Goal: Find specific page/section: Find specific page/section

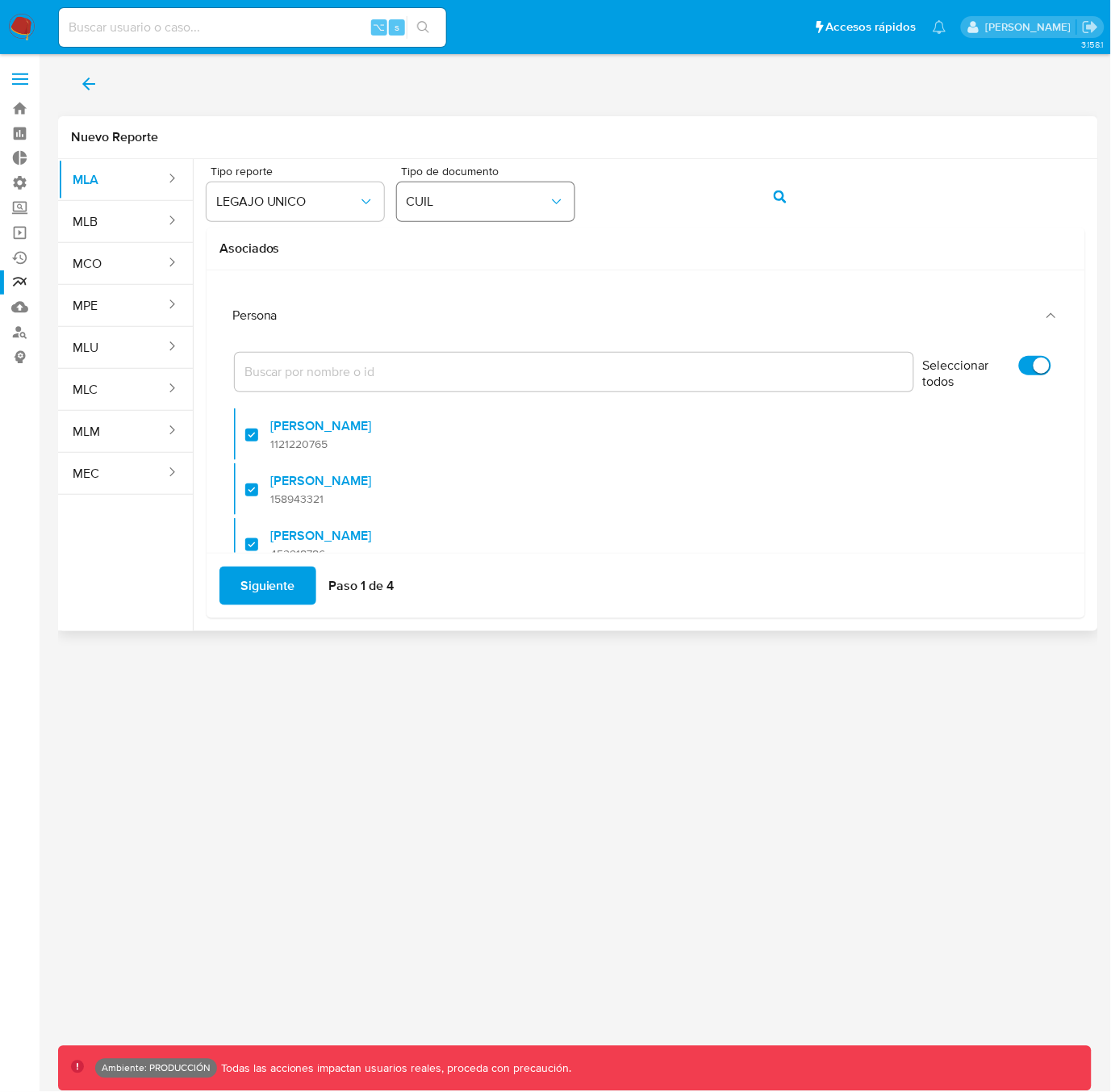
click at [455, 202] on span "CUIL" at bounding box center [477, 202] width 142 height 16
click at [306, 204] on span "LEGAJO UNICO" at bounding box center [286, 202] width 142 height 16
click at [108, 231] on button "MLB" at bounding box center [112, 222] width 109 height 38
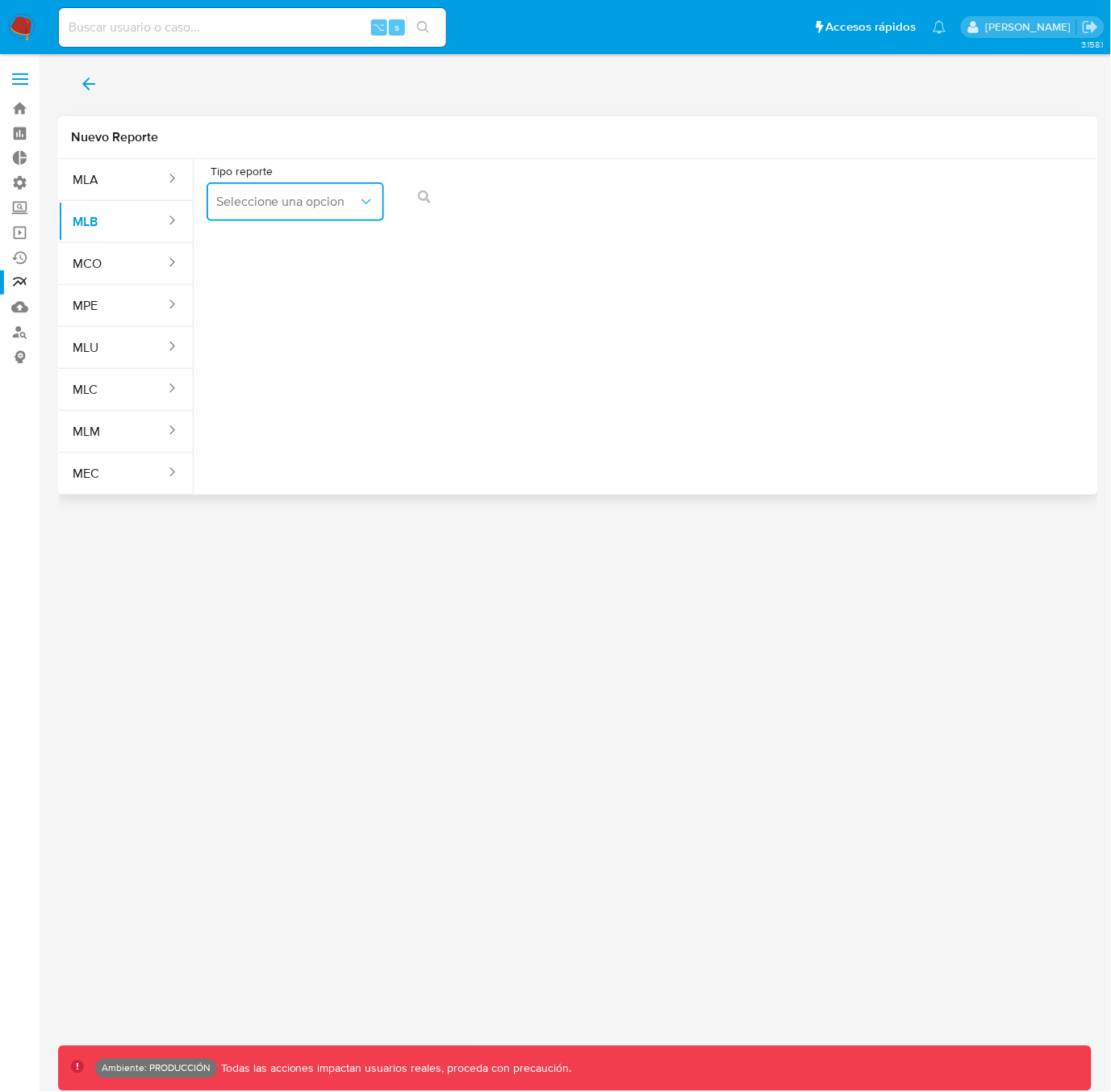
click at [256, 211] on button "Seleccione una opcion" at bounding box center [296, 201] width 178 height 38
click at [248, 249] on span "COAF" at bounding box center [232, 245] width 34 height 16
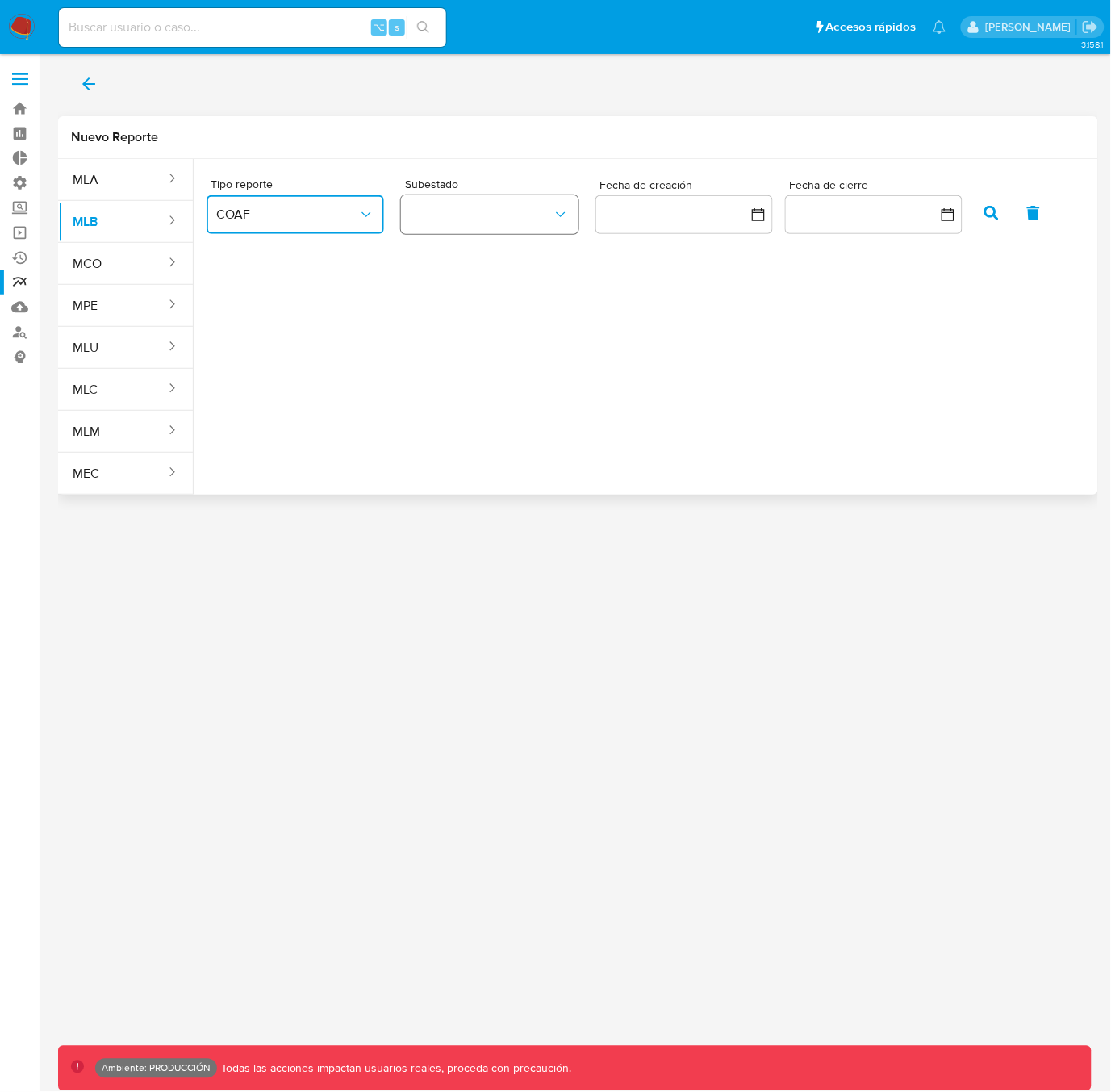
click at [466, 206] on button "button" at bounding box center [490, 214] width 178 height 38
click at [448, 259] on div "ROS" at bounding box center [480, 258] width 142 height 38
click at [994, 213] on icon "button" at bounding box center [992, 213] width 15 height 15
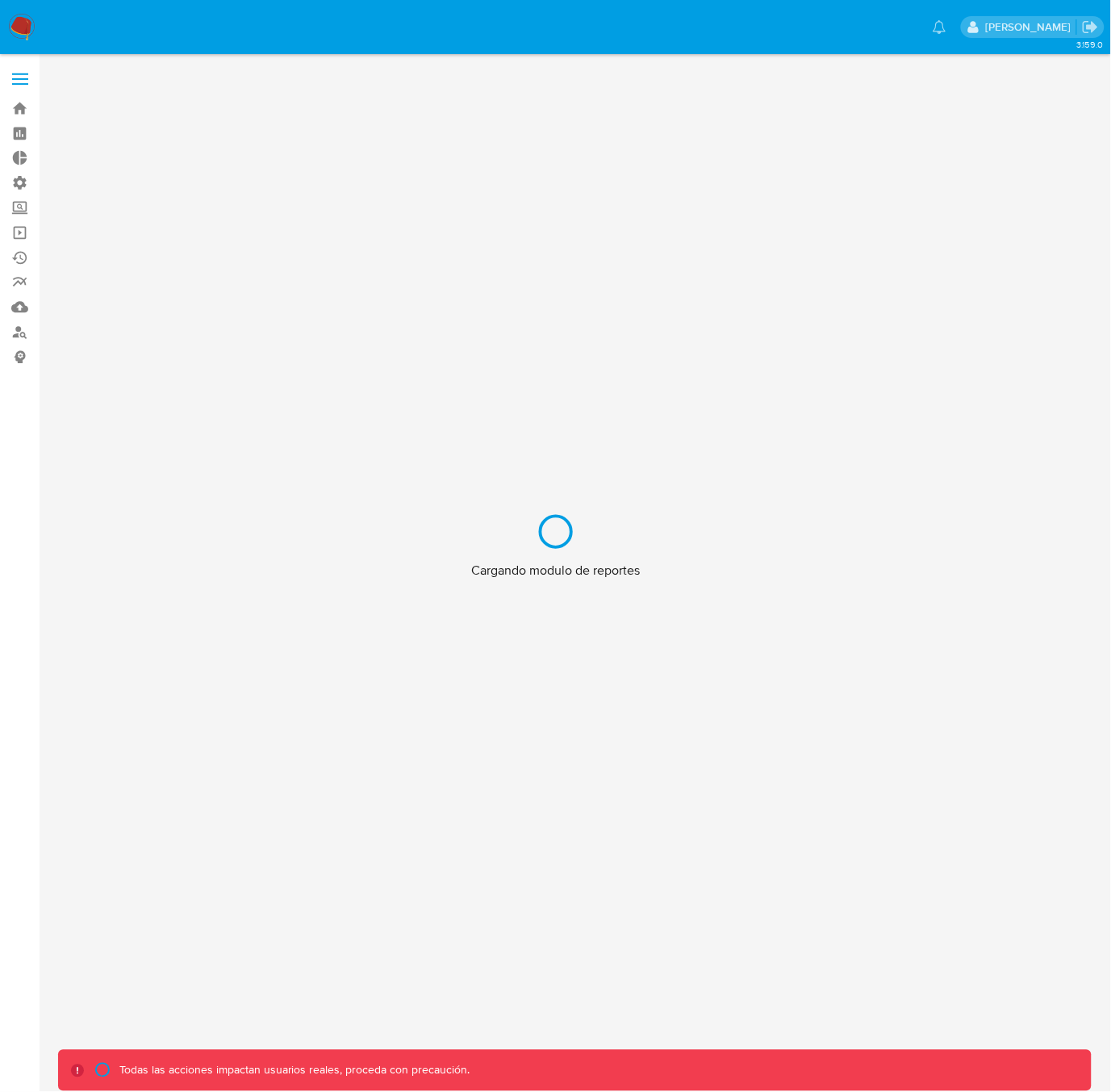
click at [19, 80] on div "Cargando modulo de reportes" at bounding box center [556, 546] width 1111 height 1092
click at [23, 81] on div "Cargando modulo de reportes" at bounding box center [556, 546] width 1111 height 1092
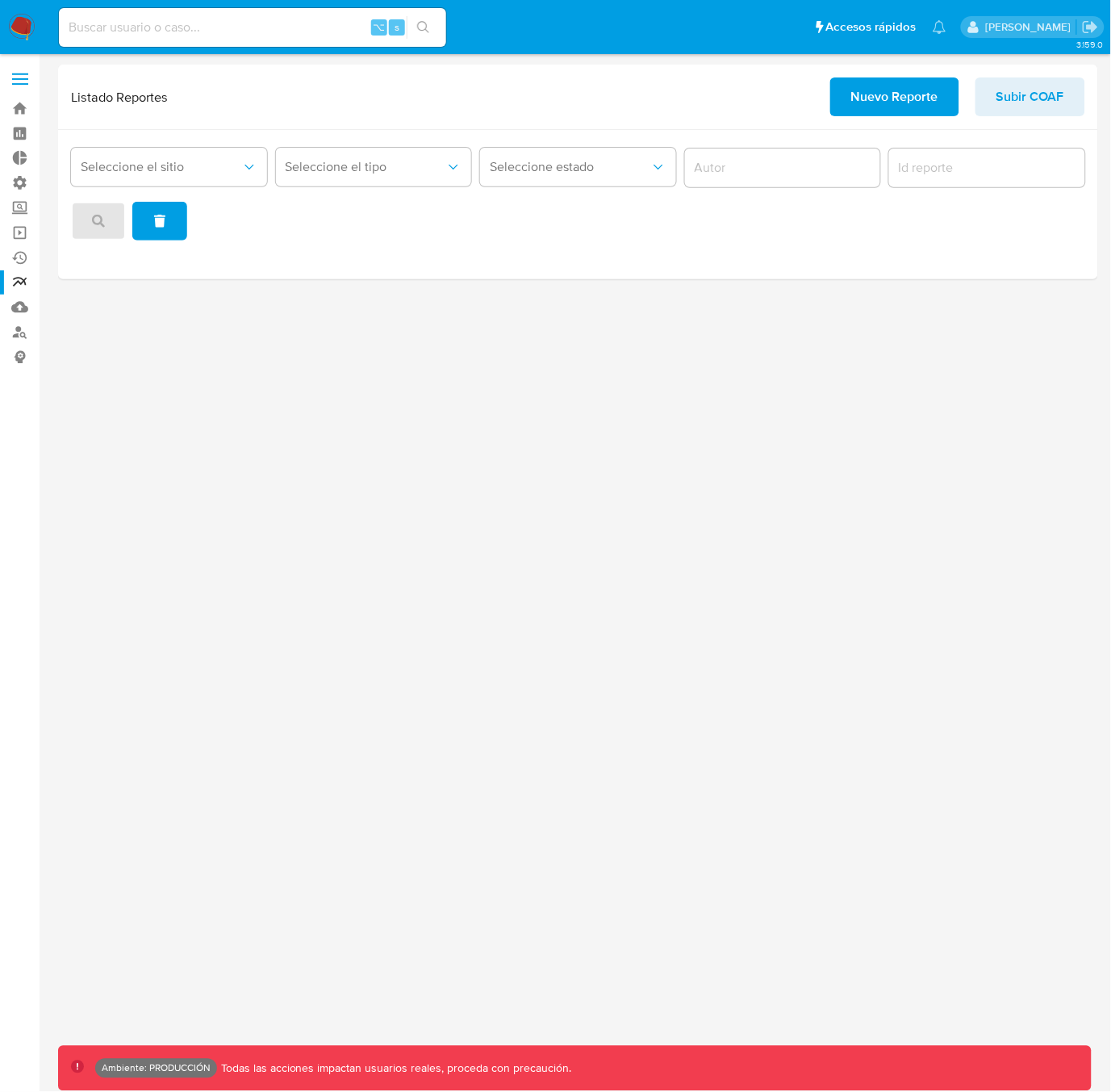
click at [21, 79] on span at bounding box center [20, 80] width 16 height 3
click at [0, 0] on input "checkbox" at bounding box center [0, 0] width 0 height 0
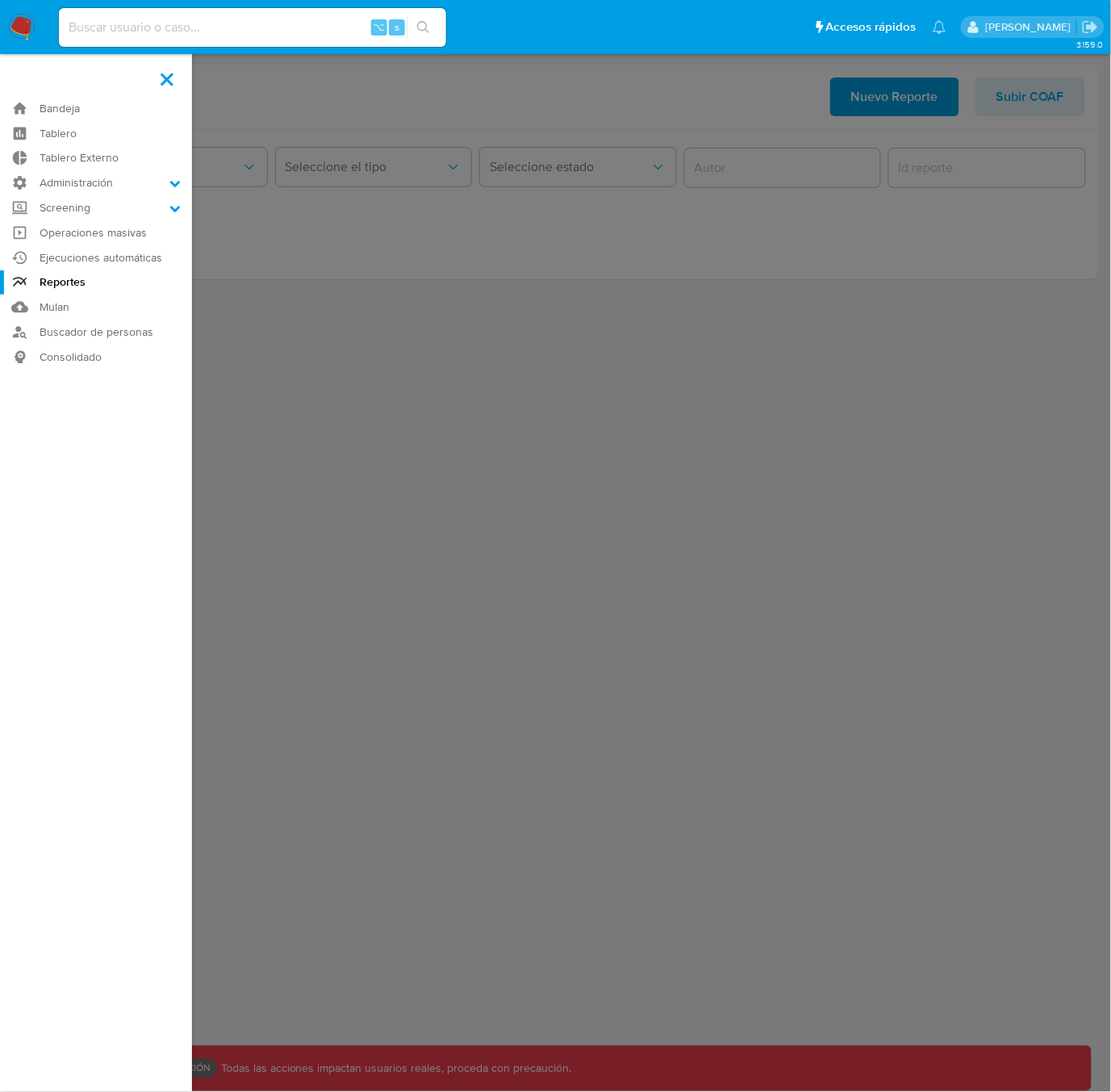
click at [21, 79] on aside "Bandeja Tablero Tablero Externo Administración Reglas Roles Usuarios Equipos Co…" at bounding box center [96, 546] width 192 height 1092
click at [361, 92] on label at bounding box center [556, 546] width 1111 height 1092
click at [0, 0] on input "checkbox" at bounding box center [0, 0] width 0 height 0
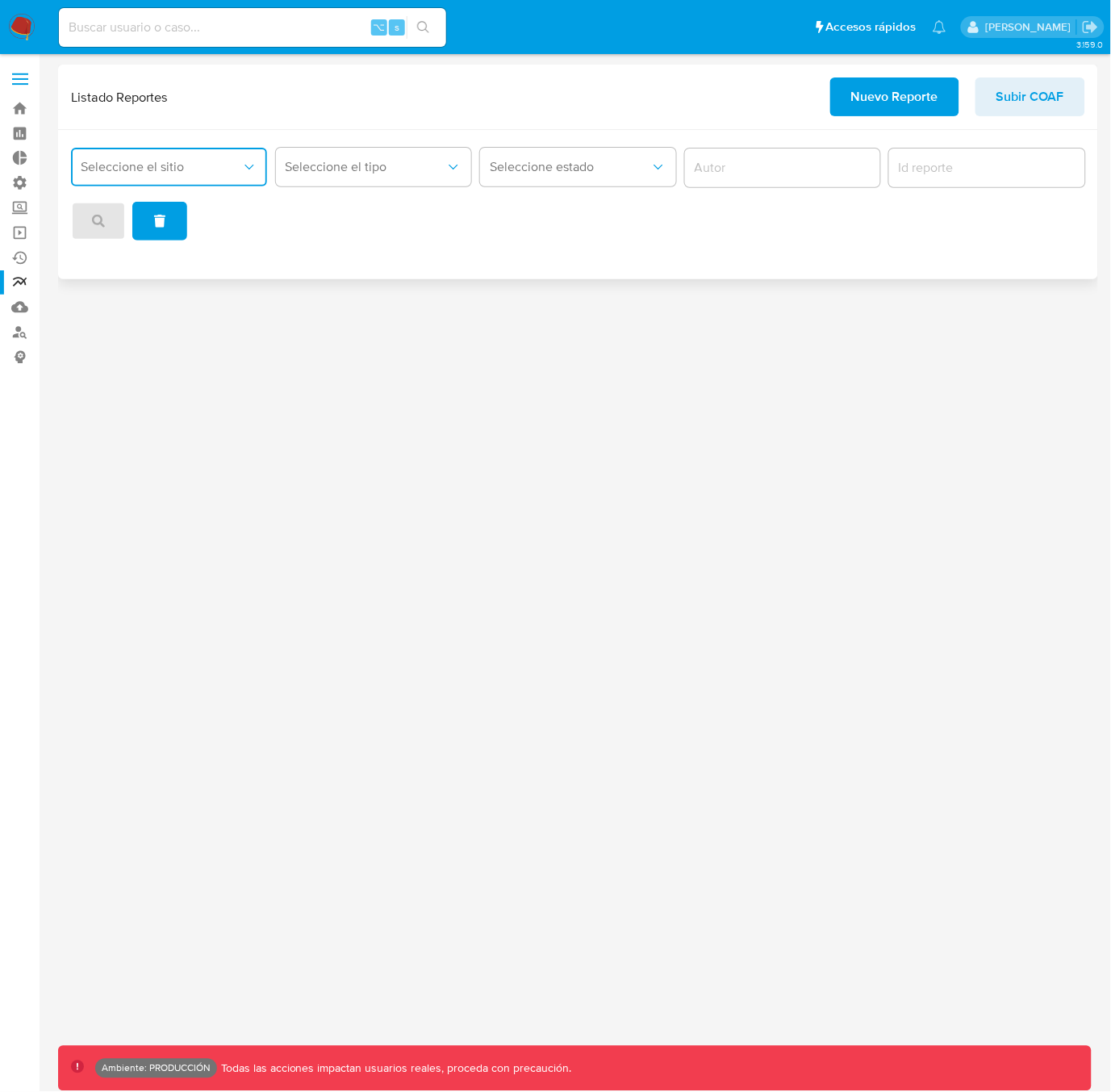
click at [233, 161] on span "Seleccione el sitio" at bounding box center [160, 168] width 160 height 16
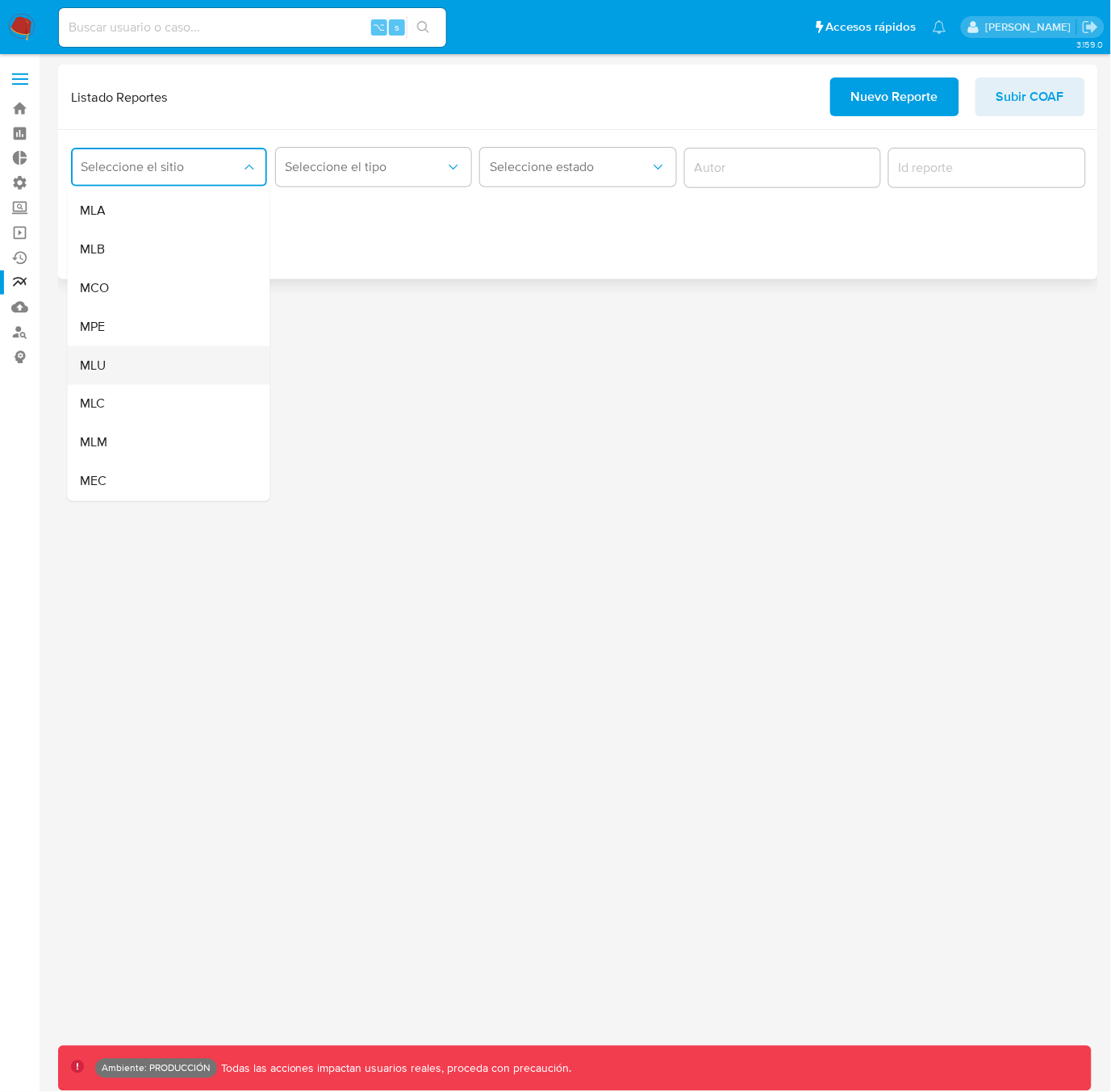
click at [136, 362] on div "MLU" at bounding box center [164, 365] width 167 height 38
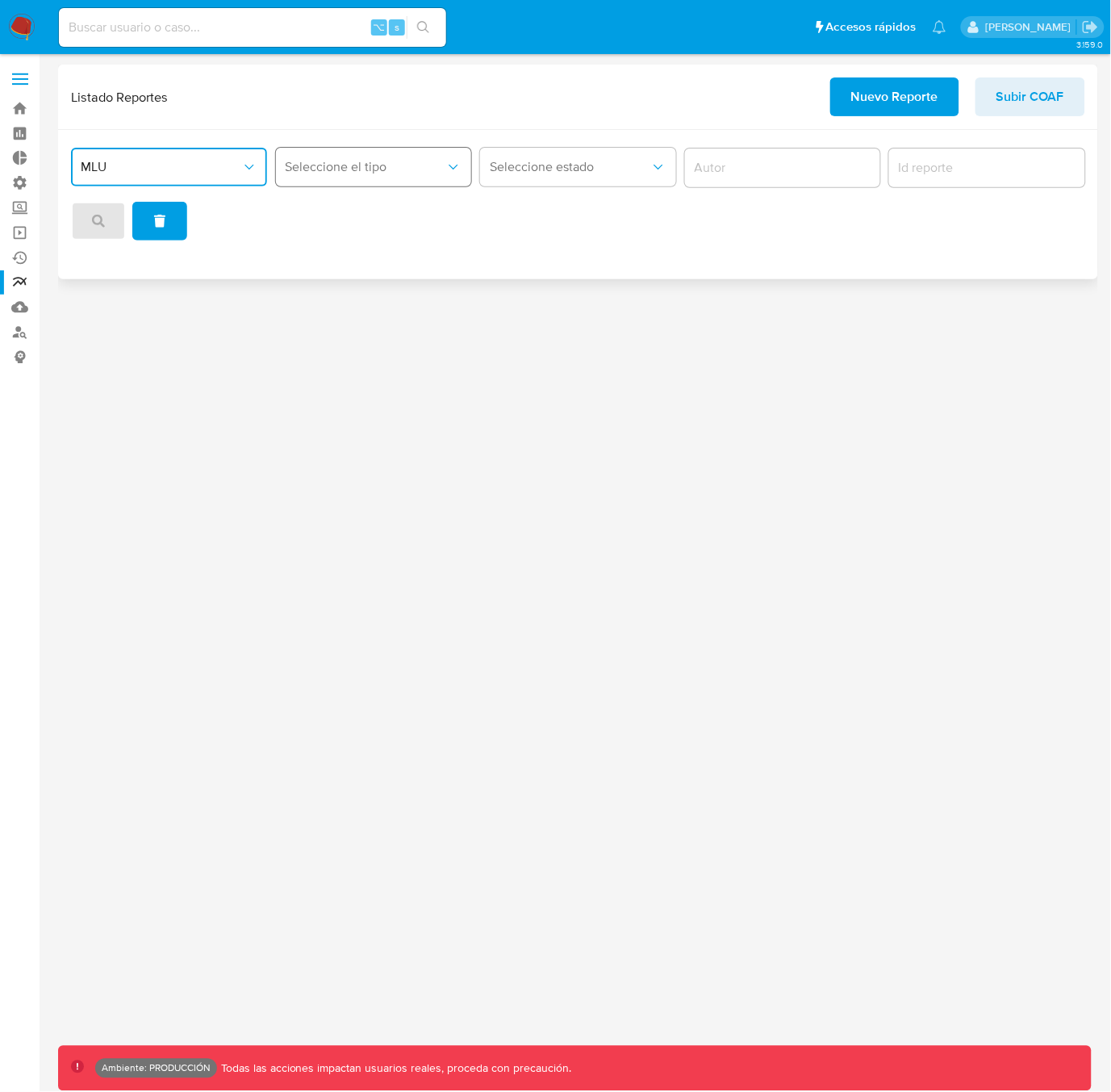
click at [385, 165] on span "Seleccione el tipo" at bounding box center [365, 168] width 160 height 16
click at [351, 215] on span "Circunstanciado" at bounding box center [330, 211] width 92 height 16
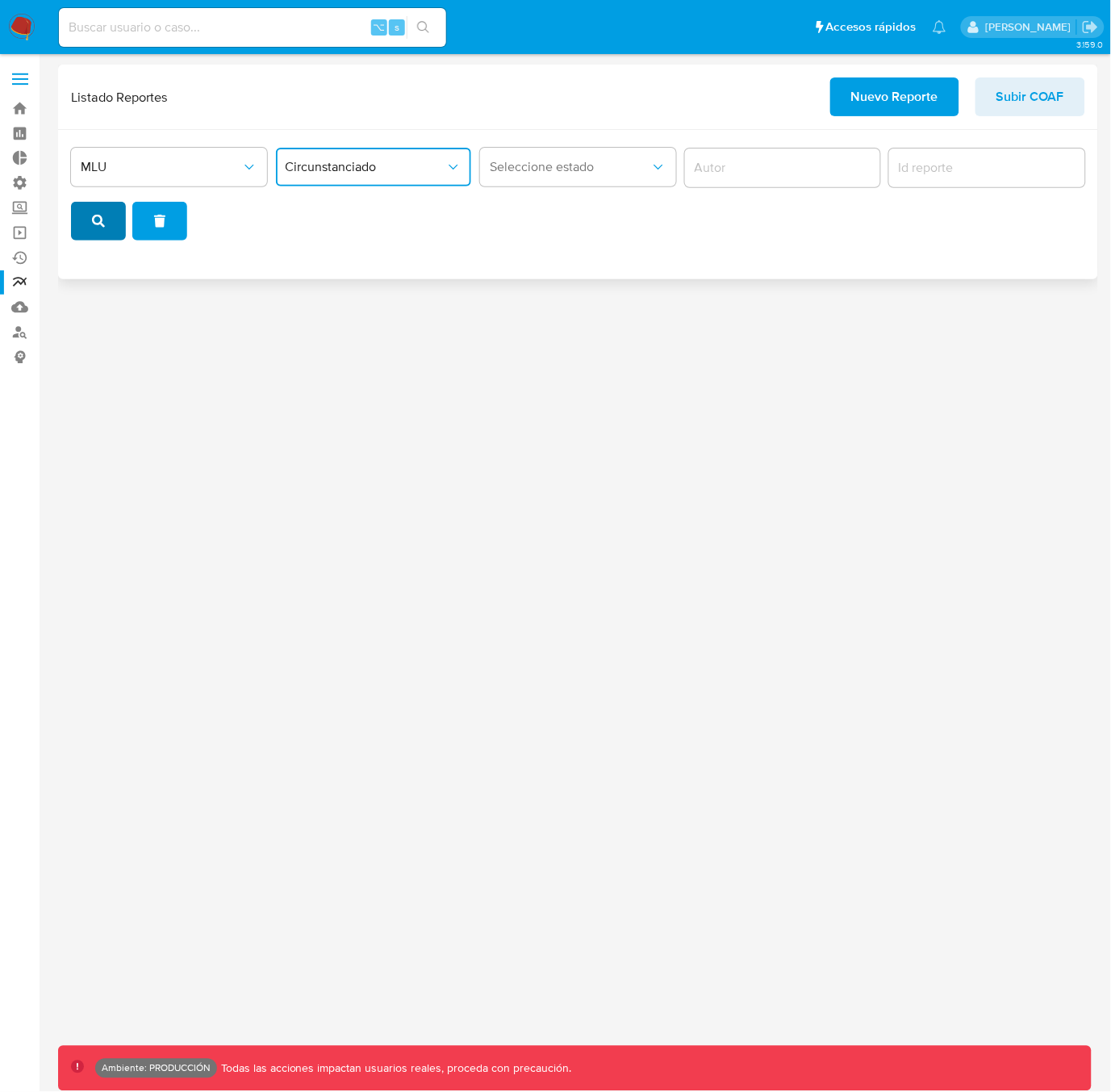
click at [94, 218] on icon "search" at bounding box center [99, 222] width 13 height 13
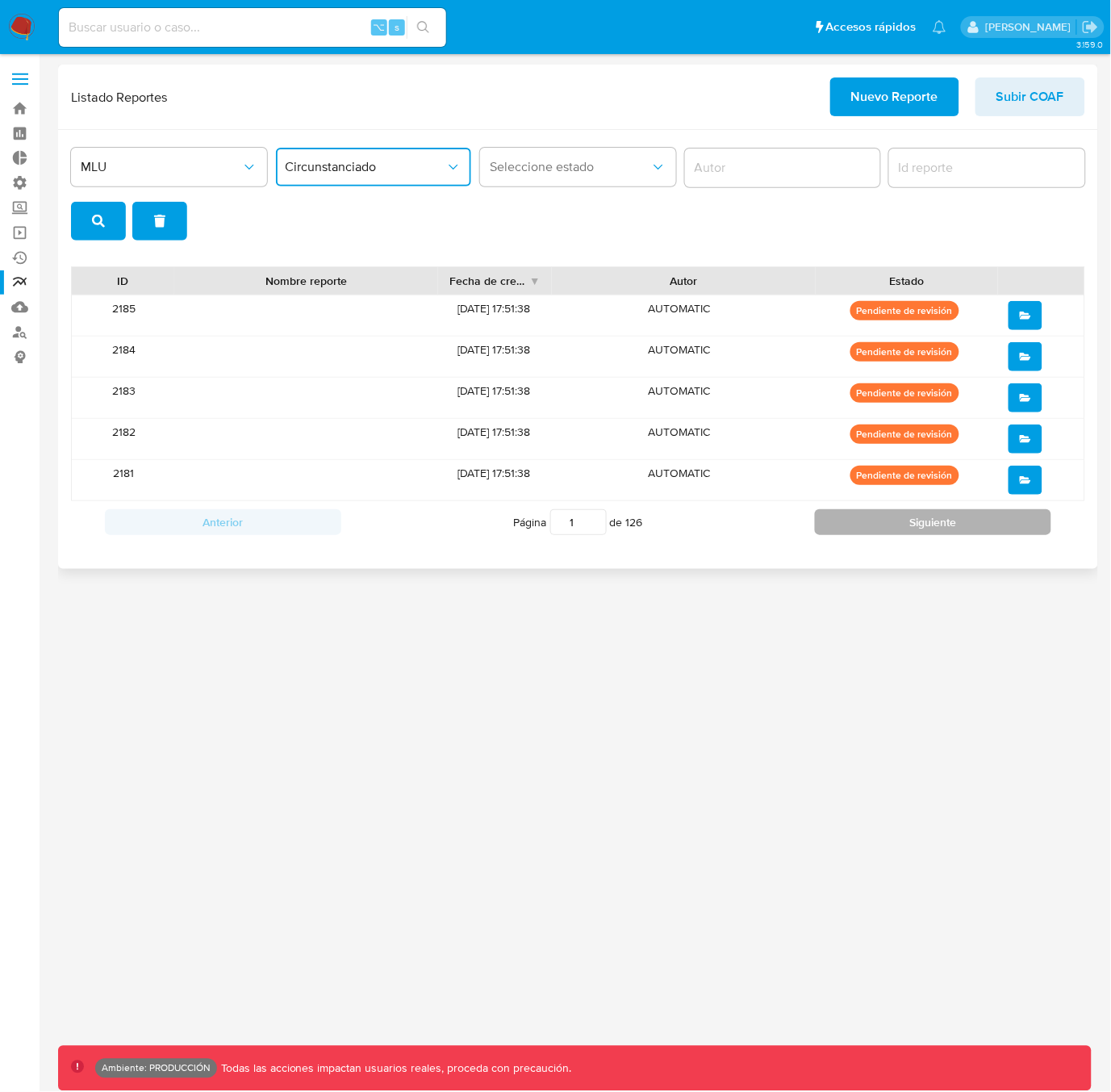
click at [933, 528] on button "Siguiente" at bounding box center [933, 522] width 236 height 26
type input "2"
click at [1030, 359] on icon "open" at bounding box center [1026, 356] width 11 height 7
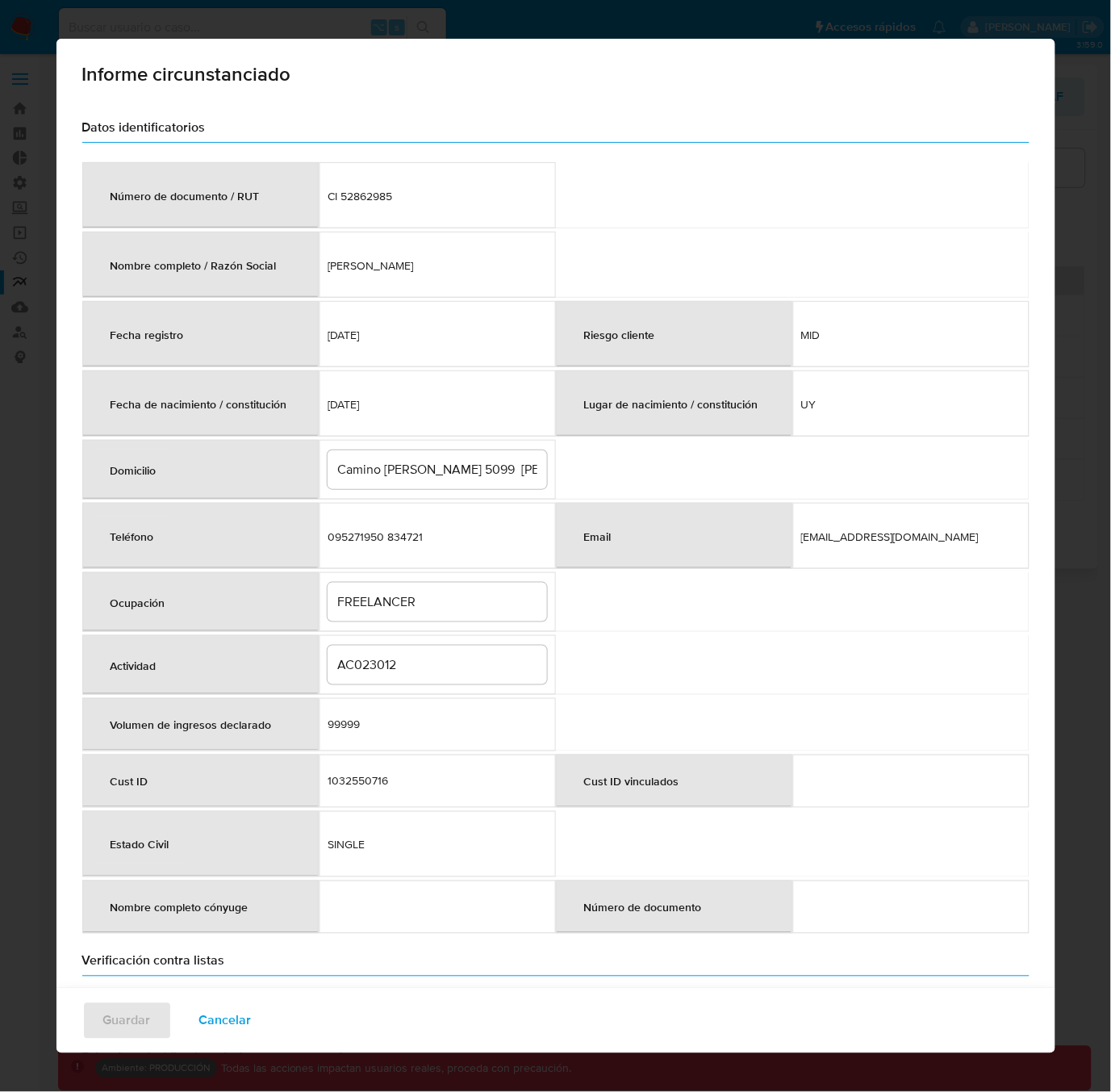
click at [526, 25] on div "Informe circunstanciado Datos identificatorios Número de documento / RUT CI 528…" at bounding box center [556, 546] width 1111 height 1092
drag, startPoint x: 497, startPoint y: 25, endPoint x: 440, endPoint y: 25, distance: 57.0
click at [497, 25] on div "Informe circunstanciado Datos identificatorios Número de documento / RUT CI 528…" at bounding box center [556, 546] width 1111 height 1092
drag, startPoint x: 28, startPoint y: 60, endPoint x: 41, endPoint y: 74, distance: 19.1
click at [28, 60] on div "Informe circunstanciado Datos identificatorios Número de documento / RUT CI 528…" at bounding box center [556, 546] width 1111 height 1092
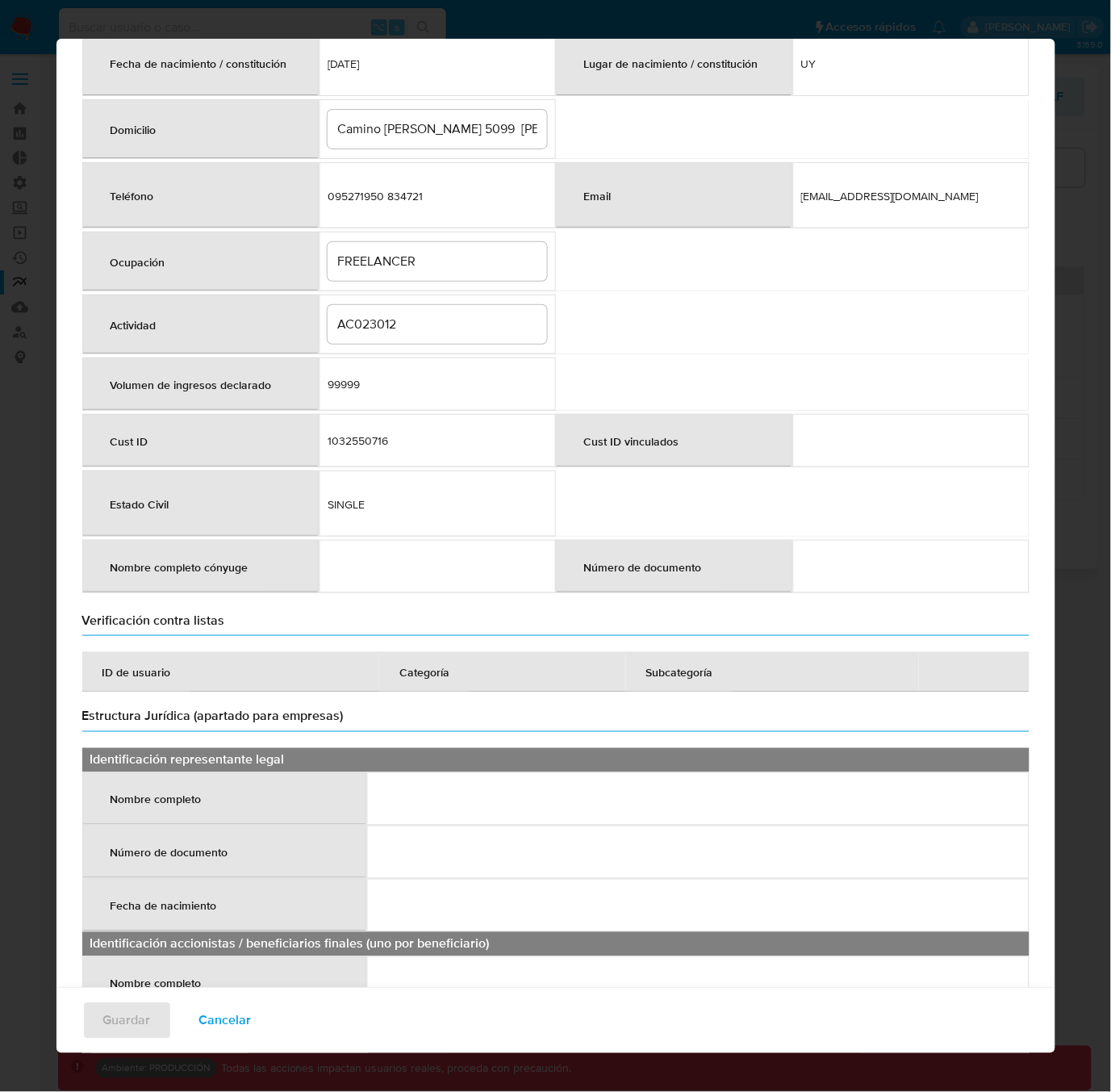
scroll to position [350, 0]
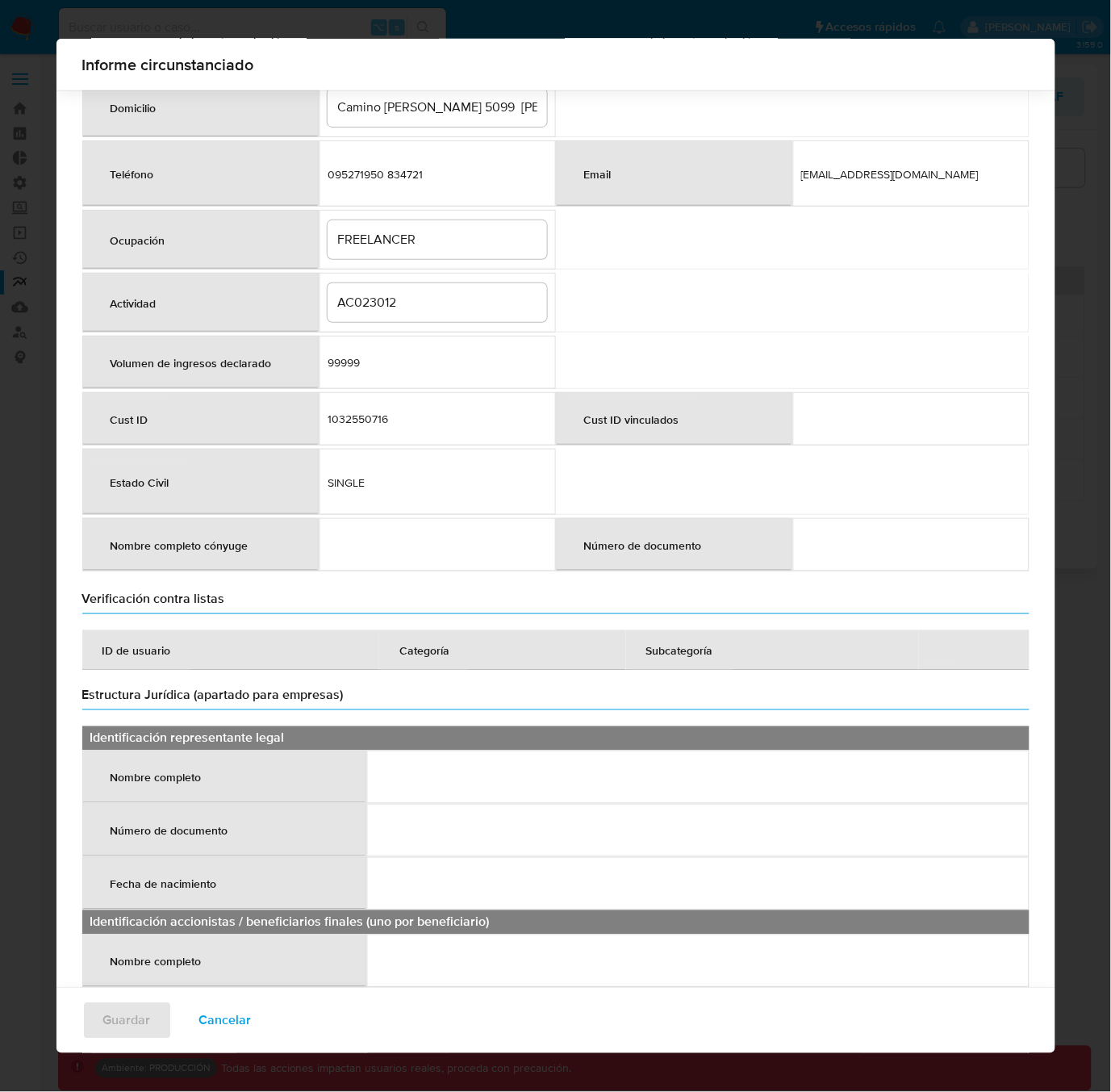
click at [228, 1023] on span "Cancelar" at bounding box center [225, 1021] width 52 height 36
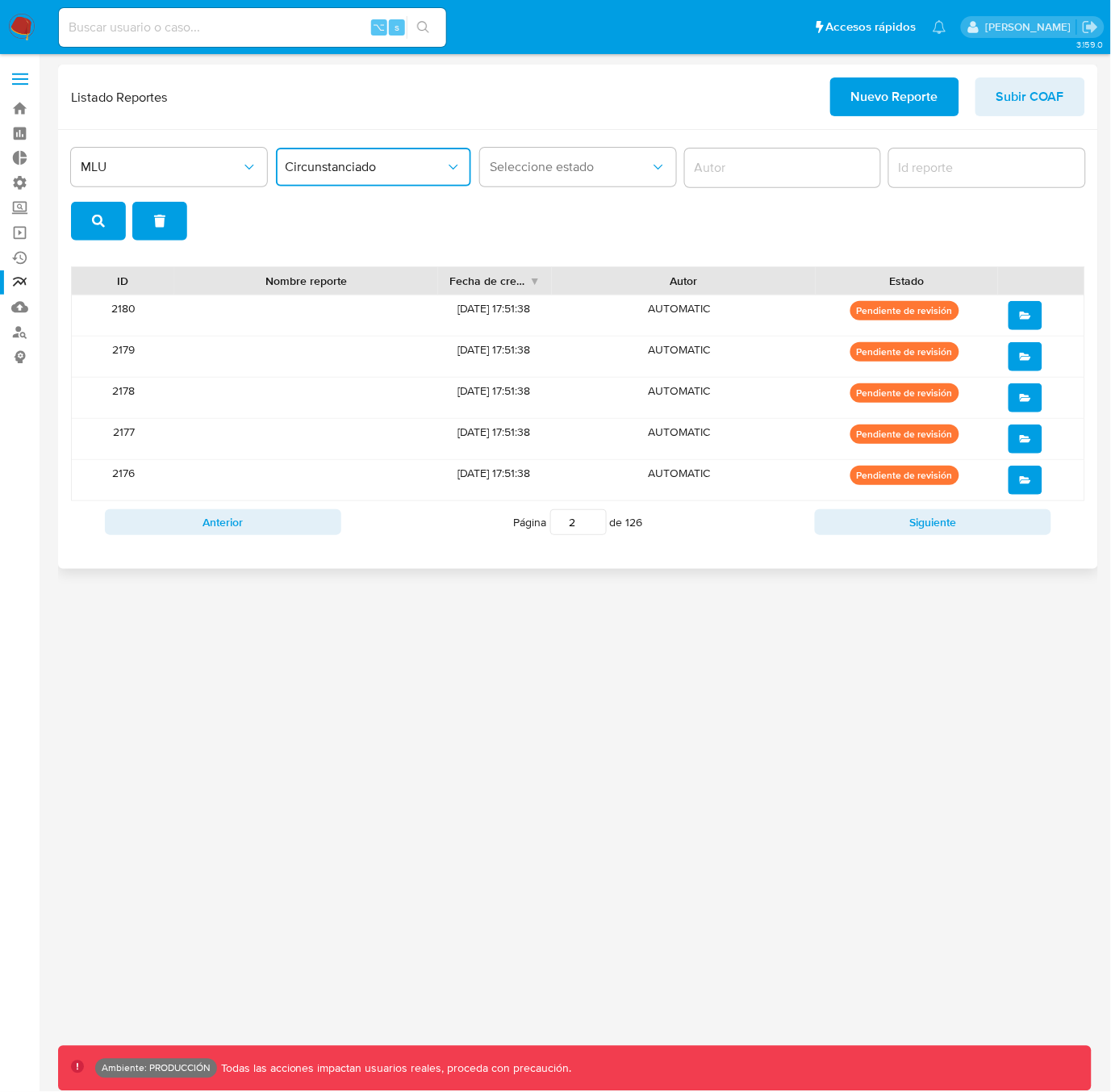
click at [333, 171] on span "Circunstanciado" at bounding box center [365, 168] width 160 height 16
click at [192, 171] on span "MLU" at bounding box center [160, 168] width 160 height 16
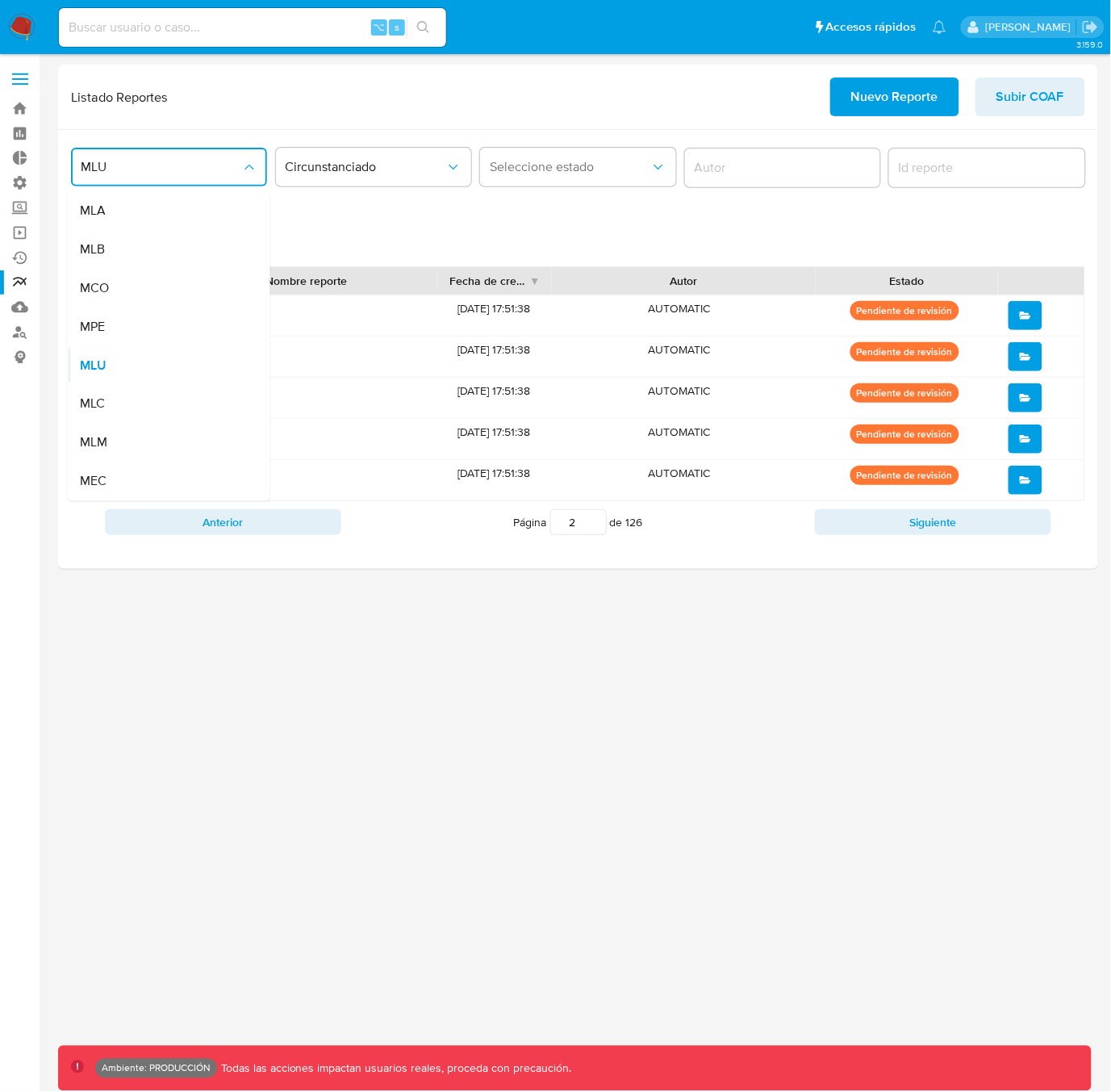
drag, startPoint x: 124, startPoint y: 221, endPoint x: 160, endPoint y: 210, distance: 37.6
click at [124, 221] on div "MLA" at bounding box center [164, 211] width 167 height 38
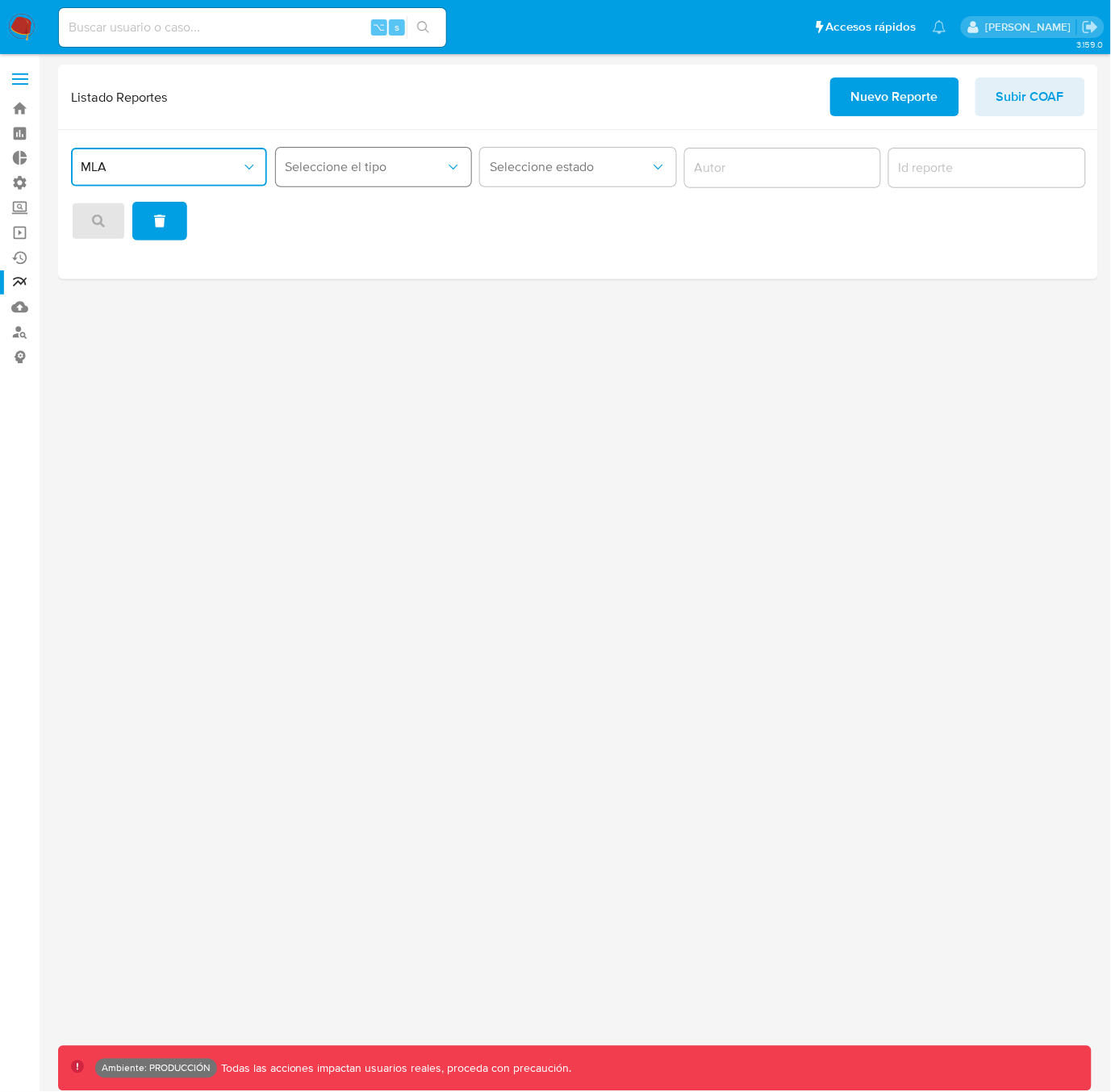
click at [323, 178] on button "Seleccione el tipo" at bounding box center [374, 167] width 196 height 38
click at [209, 181] on button "MLA" at bounding box center [169, 167] width 196 height 38
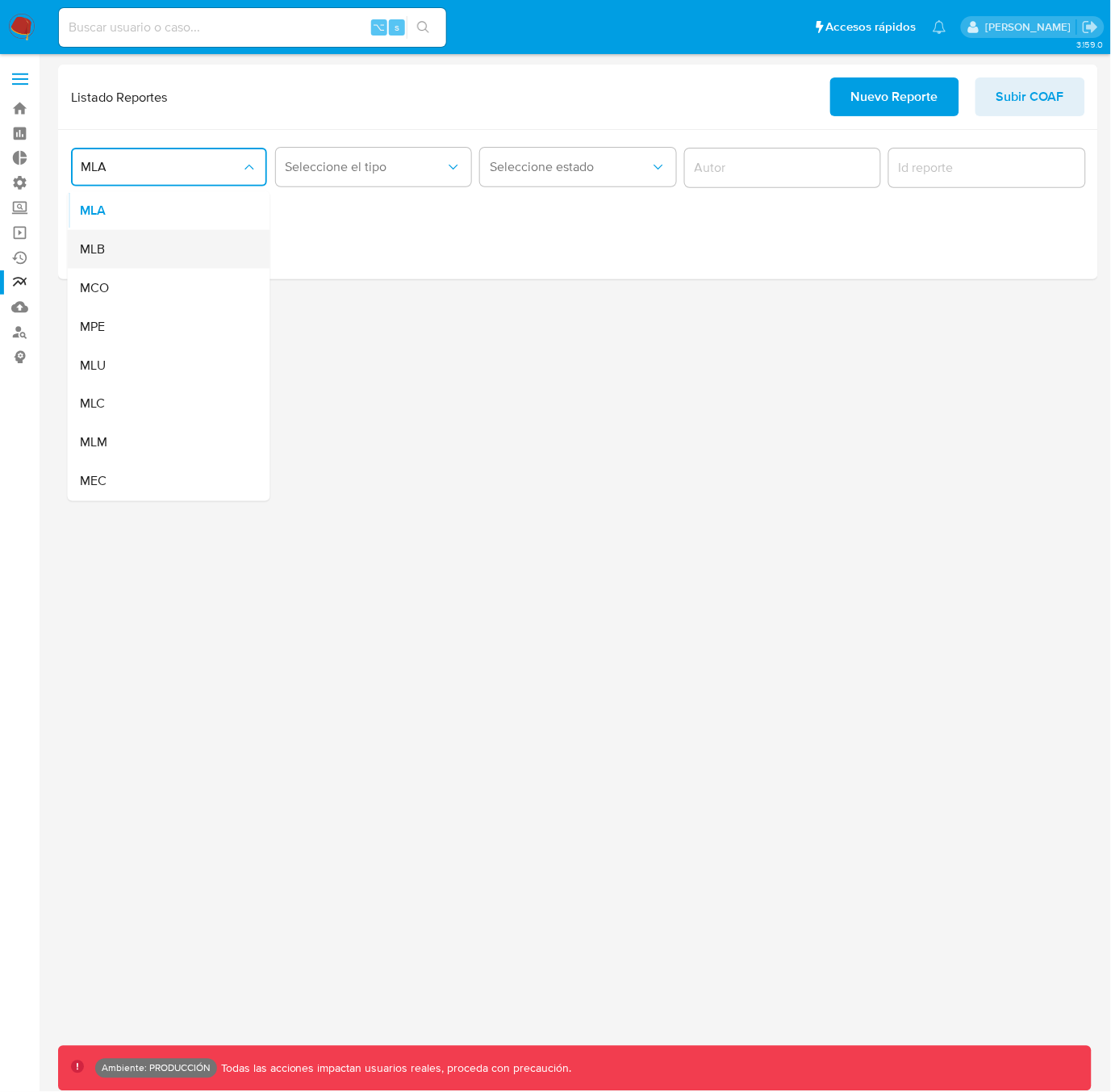
click at [168, 239] on div "MLB" at bounding box center [164, 249] width 167 height 38
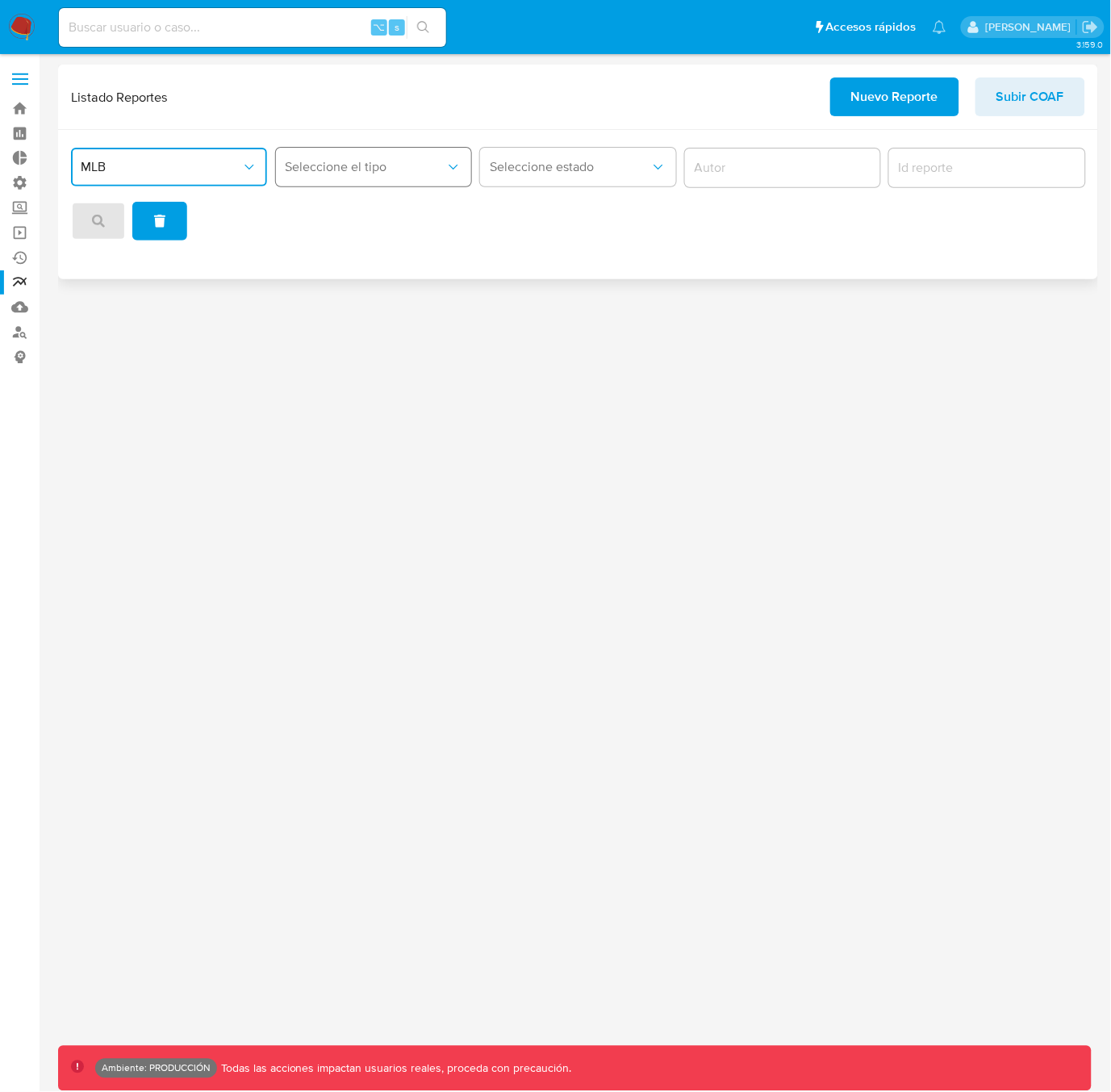
click at [337, 177] on button "Seleccione el tipo" at bounding box center [374, 167] width 196 height 38
click at [318, 211] on span "COAF" at bounding box center [301, 211] width 34 height 16
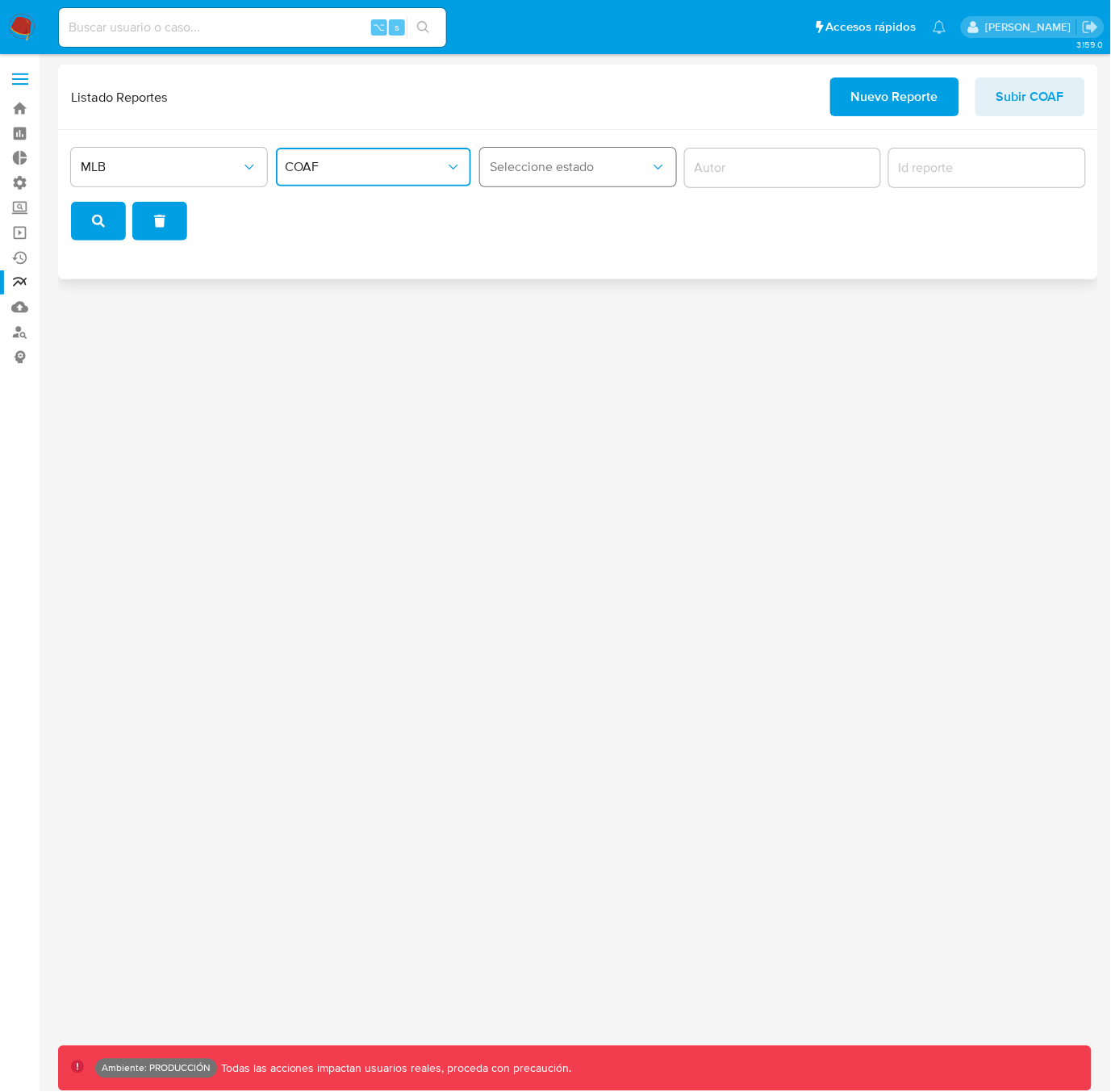
click at [573, 168] on span "Seleccione estado" at bounding box center [569, 168] width 160 height 16
click at [313, 165] on span "COAF" at bounding box center [365, 168] width 160 height 16
click at [200, 172] on span "MLB" at bounding box center [160, 168] width 160 height 16
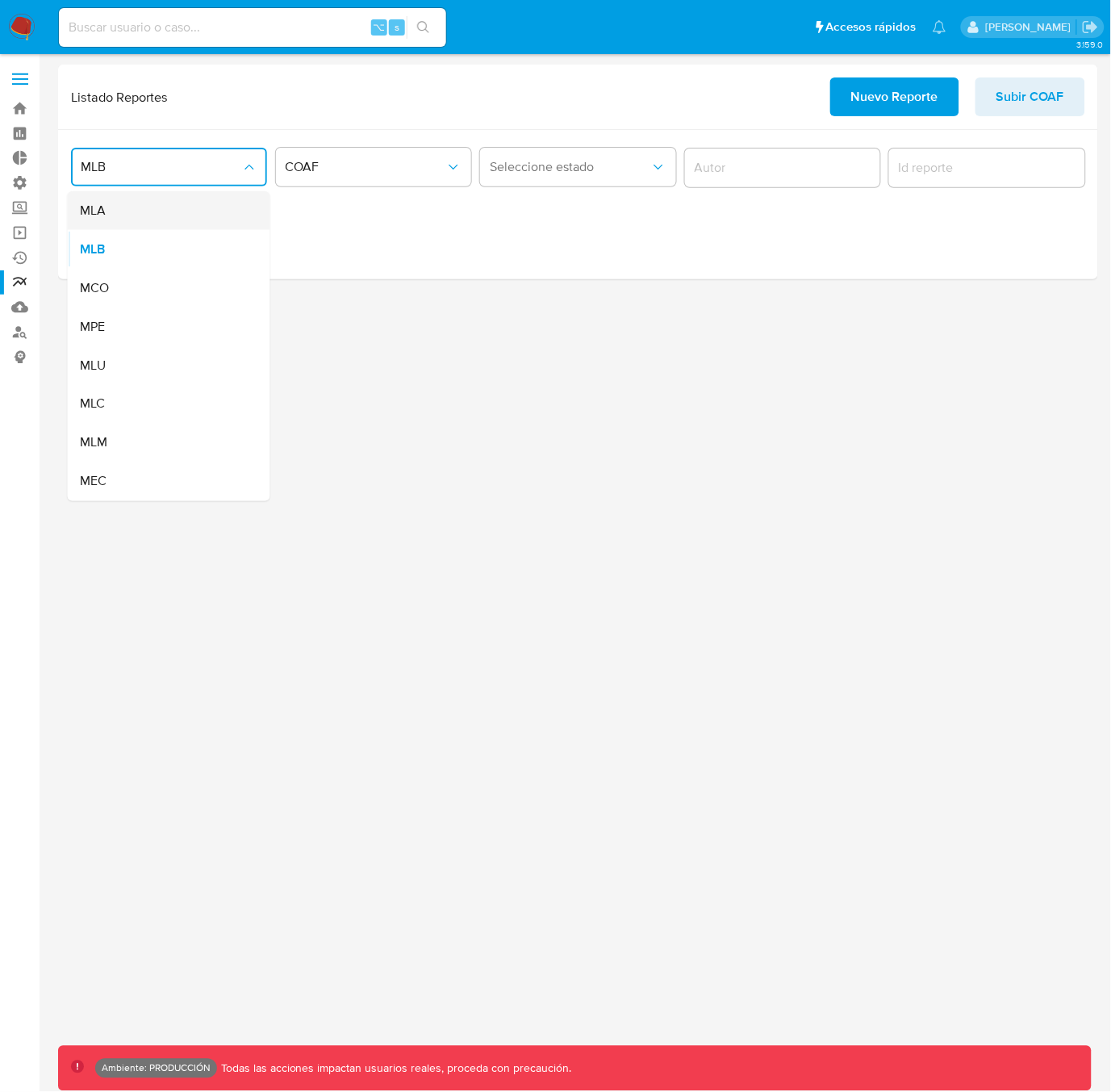
click at [145, 221] on div "MLA" at bounding box center [164, 211] width 167 height 38
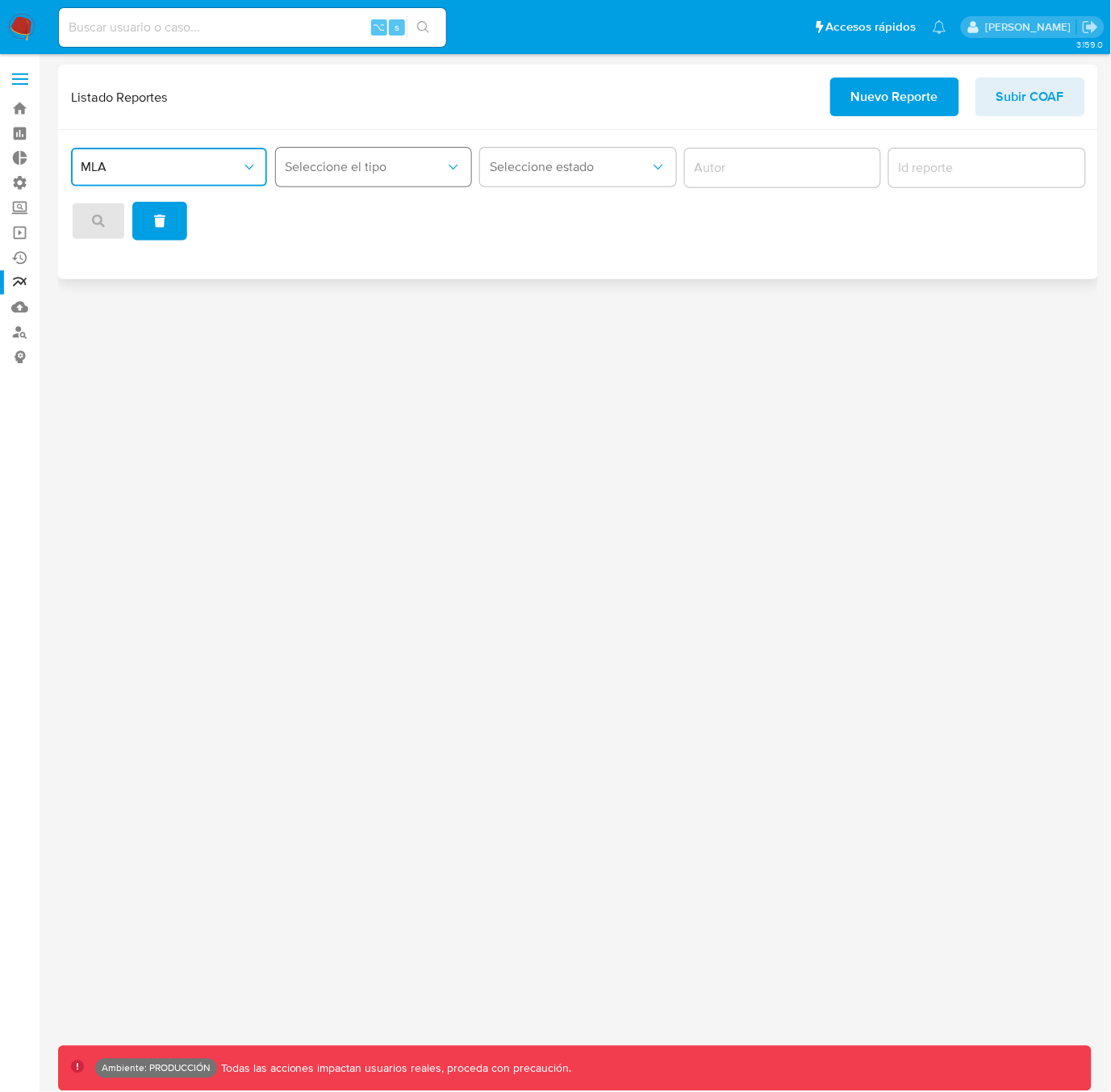
click at [339, 167] on span "Seleccione el tipo" at bounding box center [365, 168] width 160 height 16
click at [163, 168] on span "MLA" at bounding box center [160, 168] width 160 height 16
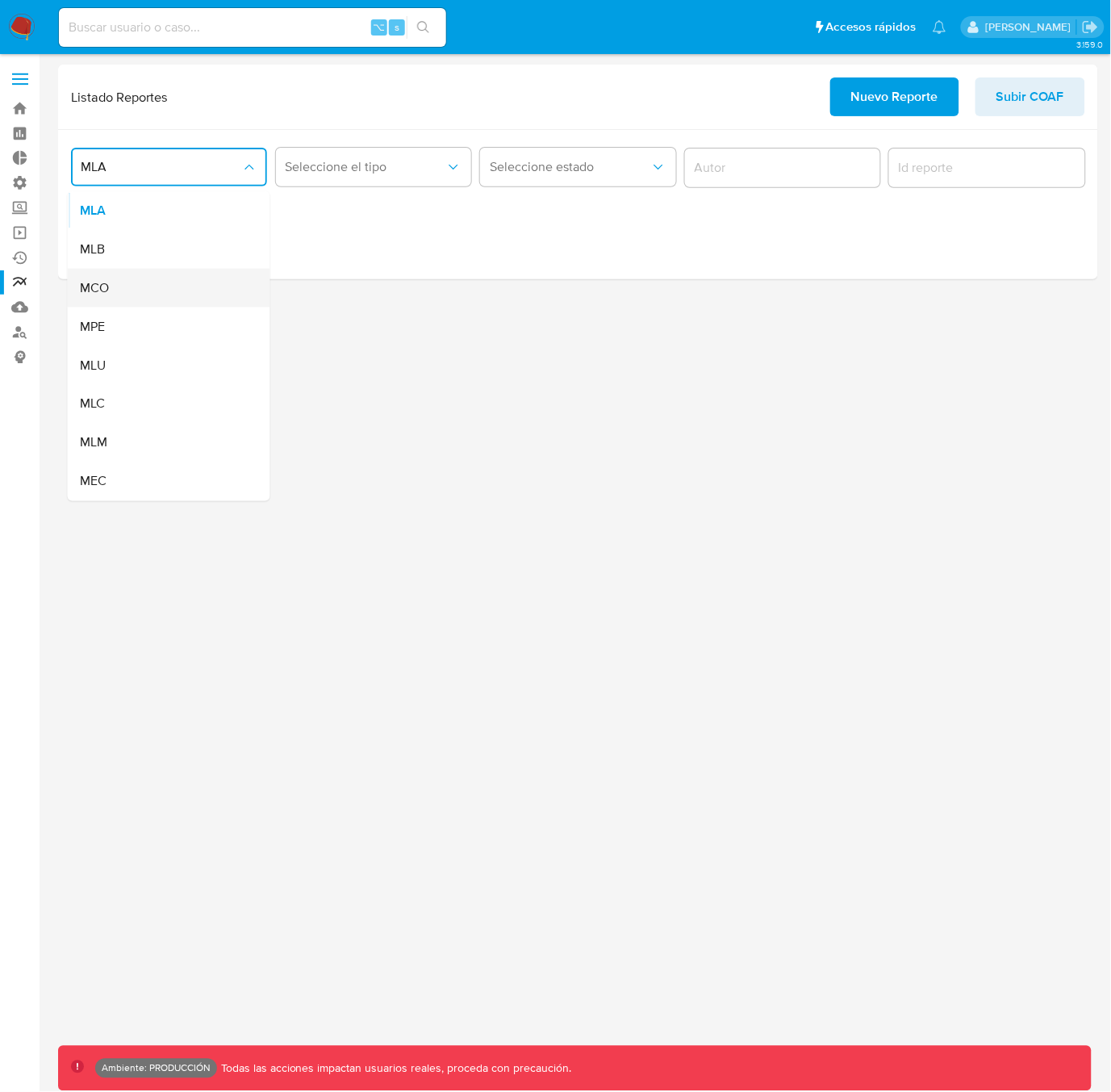
click at [110, 290] on div "MCO" at bounding box center [164, 288] width 167 height 38
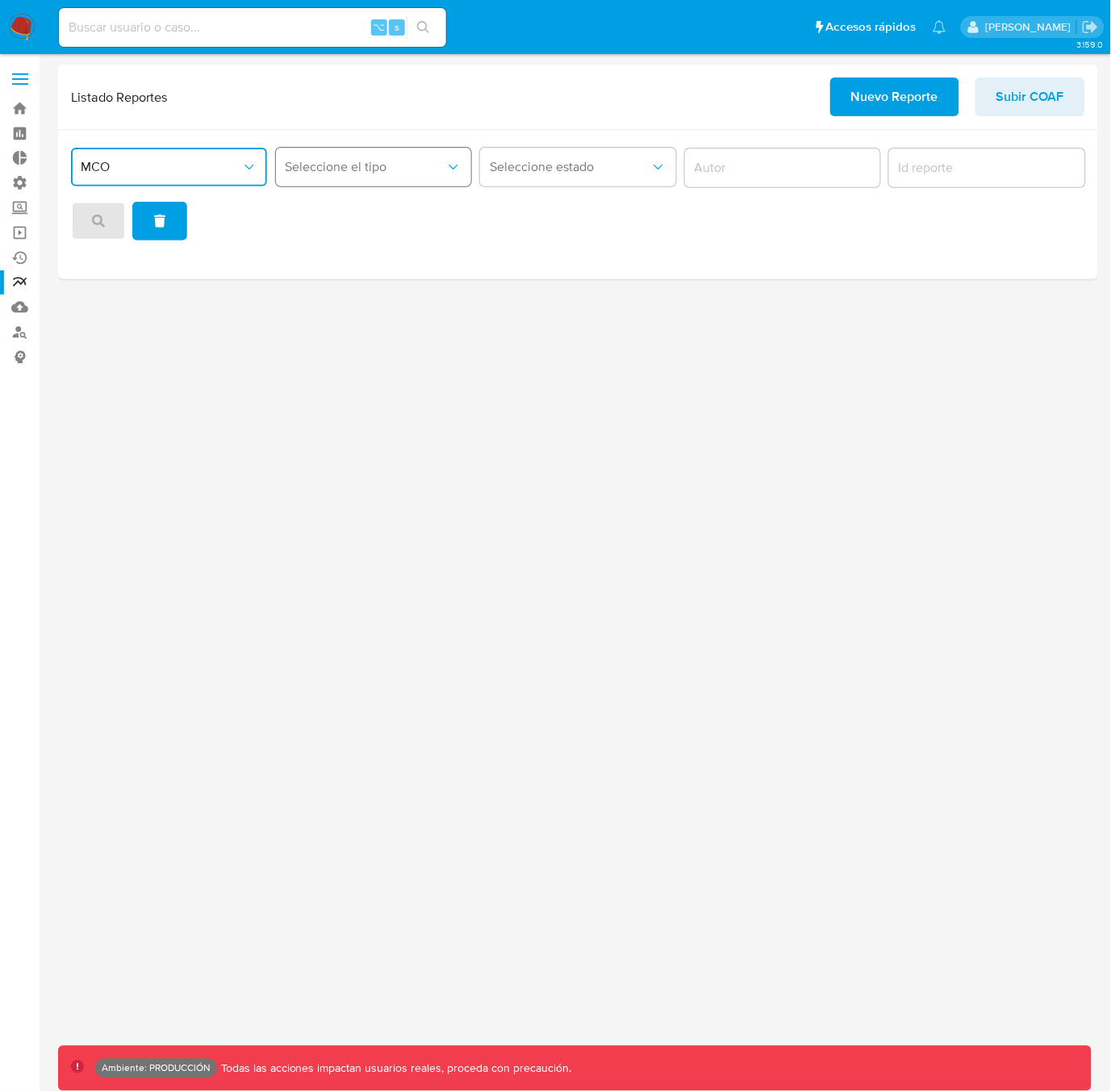
click at [351, 181] on button "Seleccione el tipo" at bounding box center [374, 167] width 196 height 38
click at [202, 176] on button "MCO" at bounding box center [169, 167] width 196 height 38
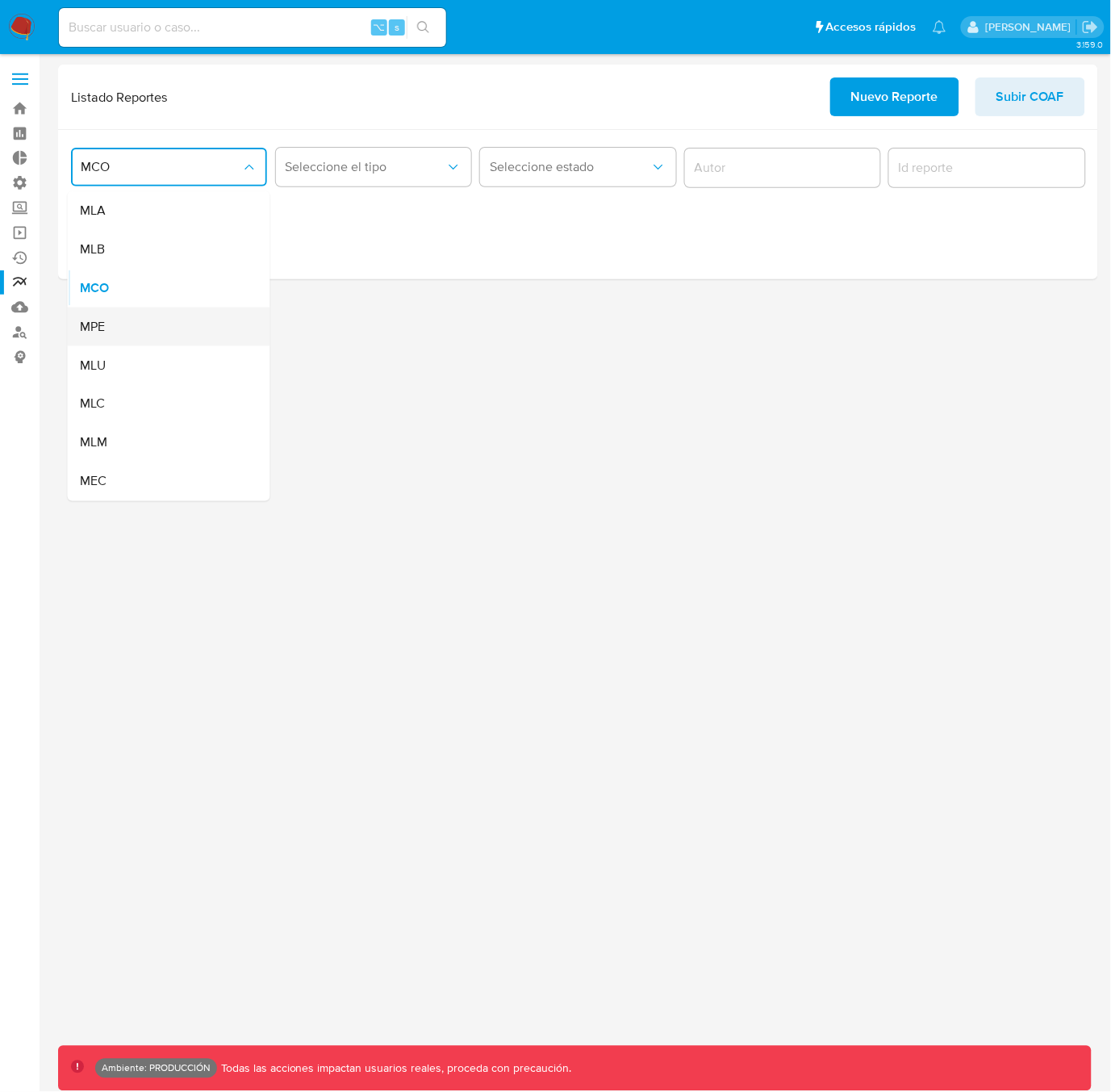
click at [154, 322] on div "MPE" at bounding box center [164, 327] width 167 height 38
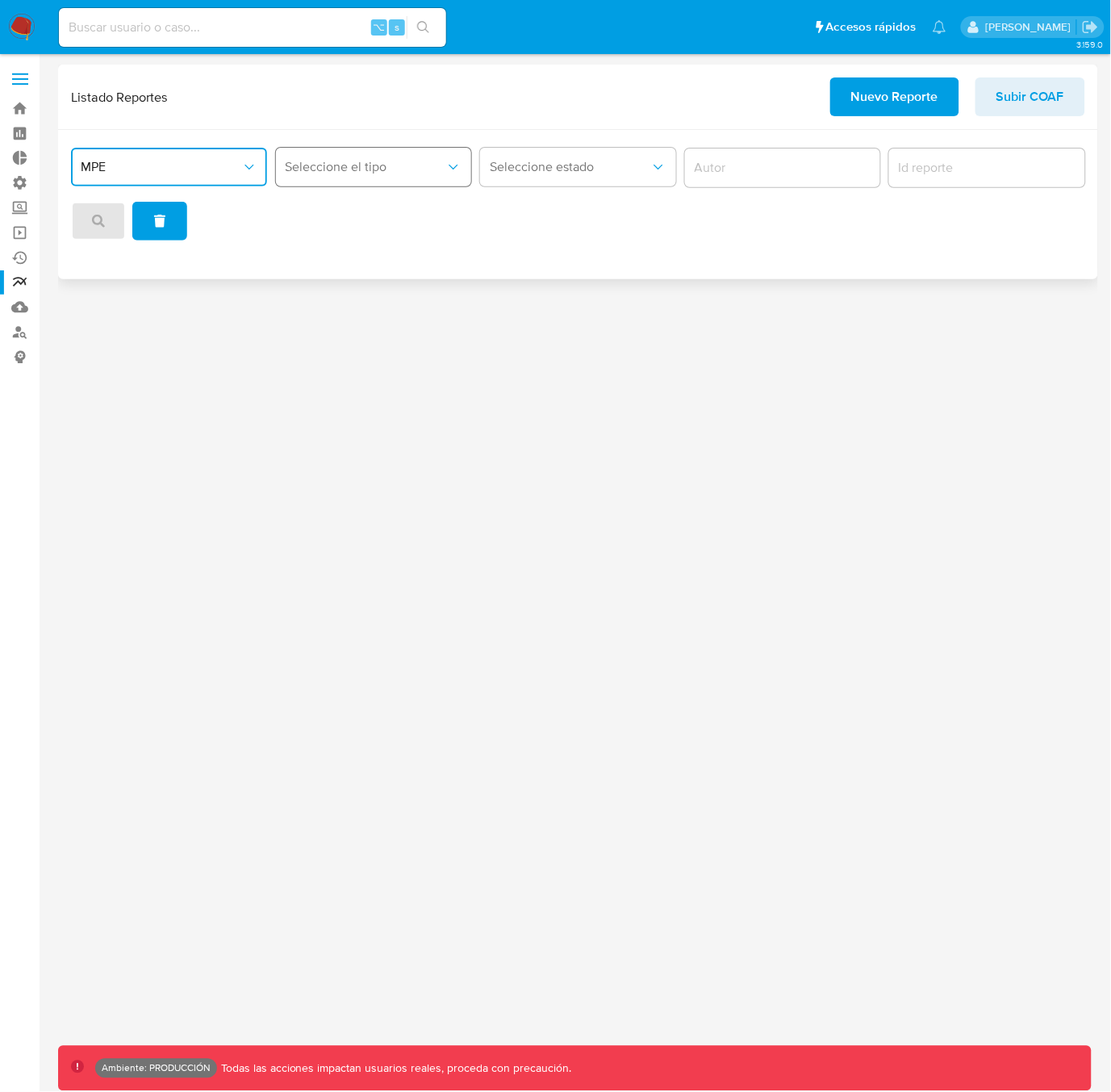
click at [314, 160] on span "Seleccione el tipo" at bounding box center [365, 168] width 160 height 16
click at [181, 169] on span "MPE" at bounding box center [160, 168] width 160 height 16
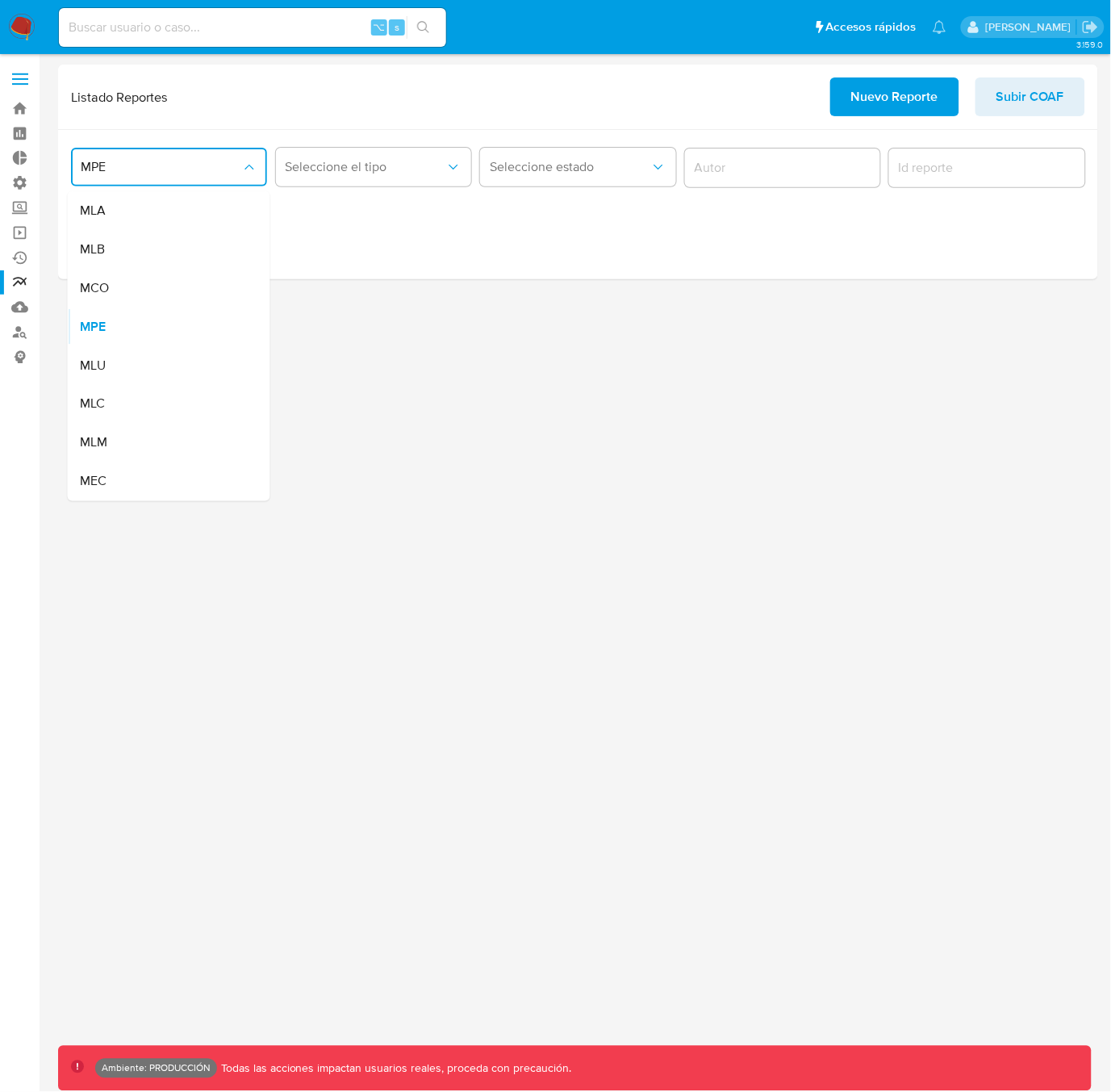
drag, startPoint x: 132, startPoint y: 362, endPoint x: 148, endPoint y: 345, distance: 23.3
click at [132, 362] on div "MLU" at bounding box center [164, 365] width 167 height 38
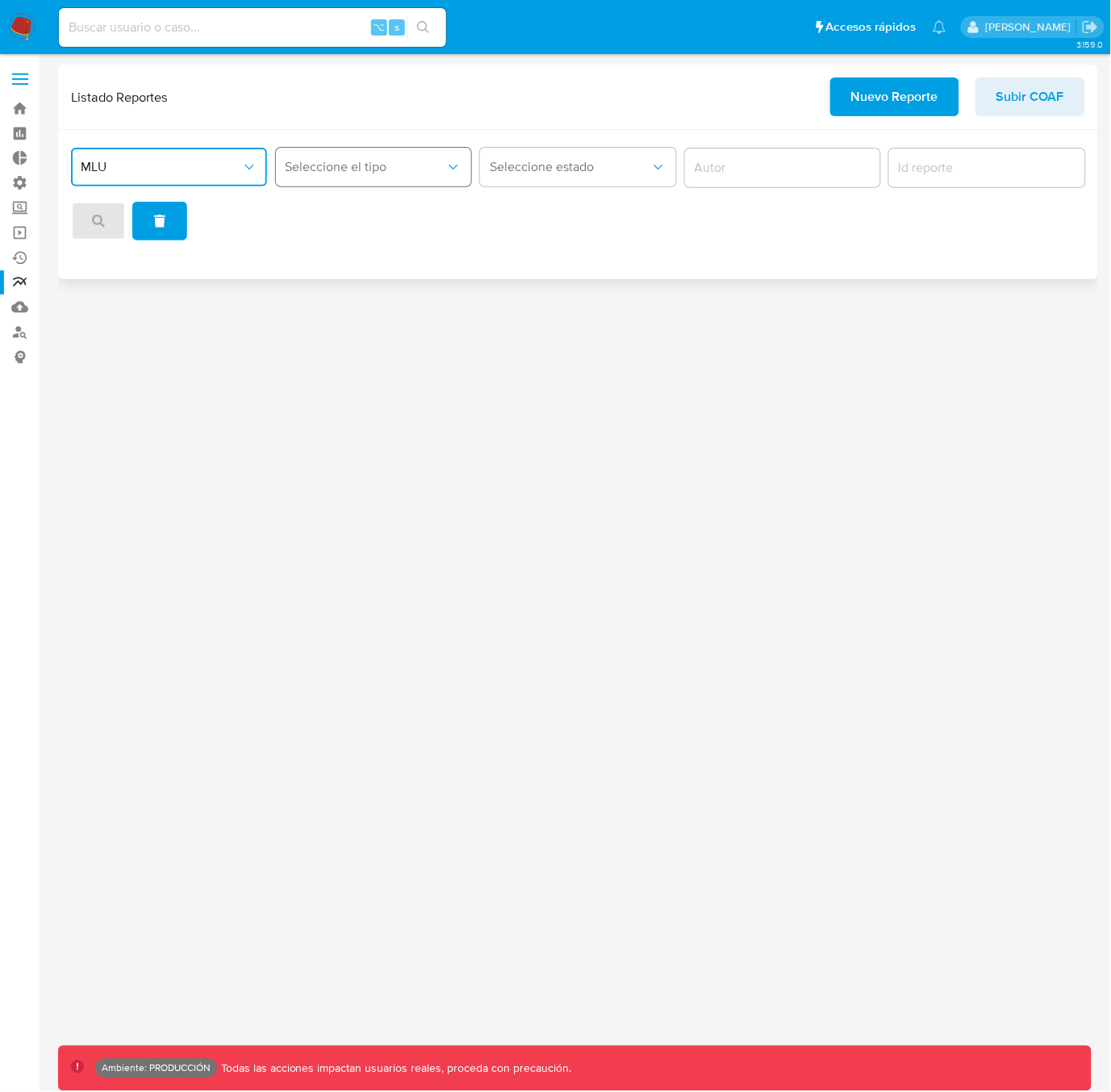
click at [351, 166] on span "Seleccione el tipo" at bounding box center [365, 168] width 160 height 16
click at [188, 166] on span "MLU" at bounding box center [160, 168] width 160 height 16
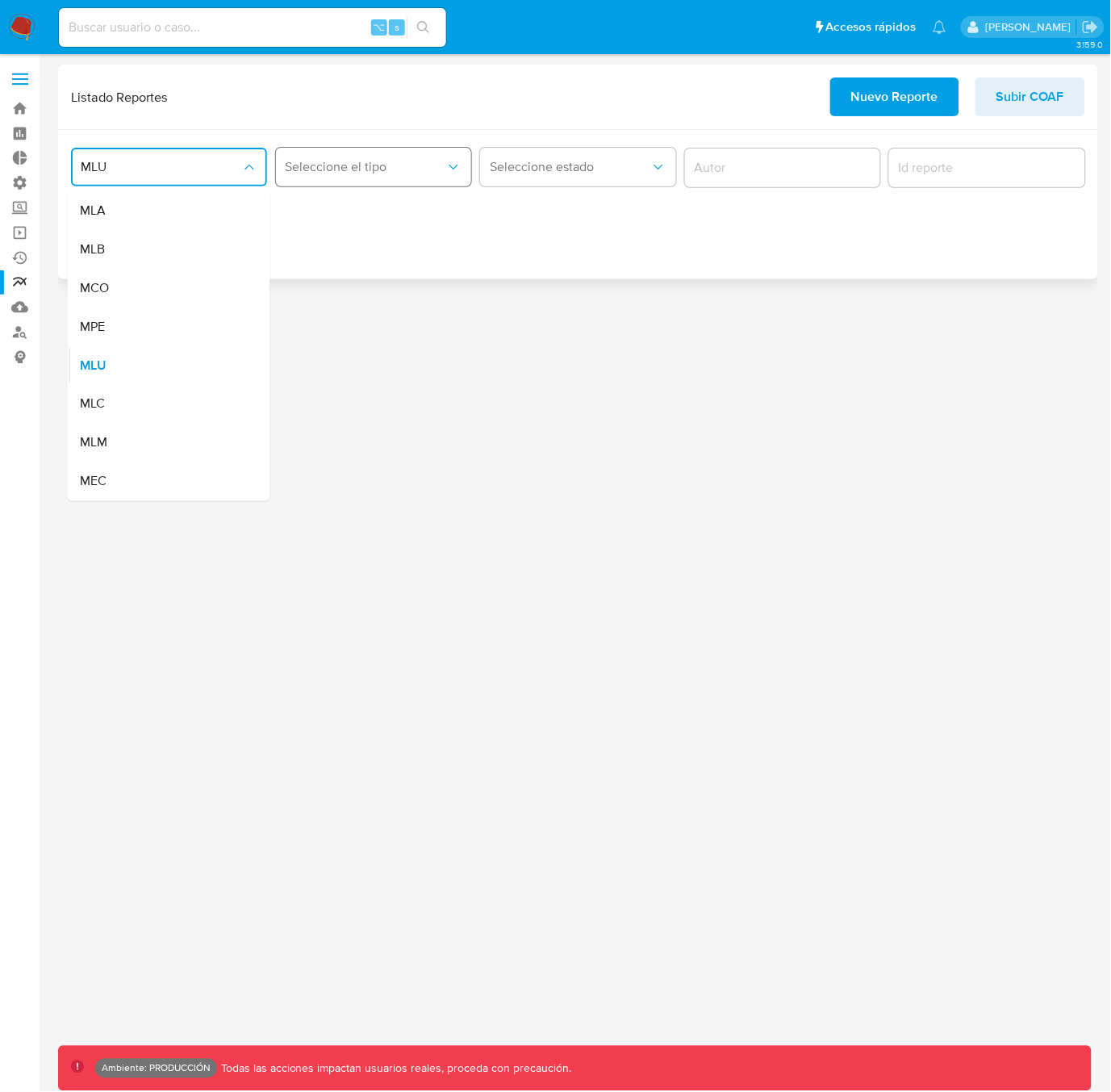
click at [372, 175] on button "Seleccione el tipo" at bounding box center [374, 167] width 196 height 38
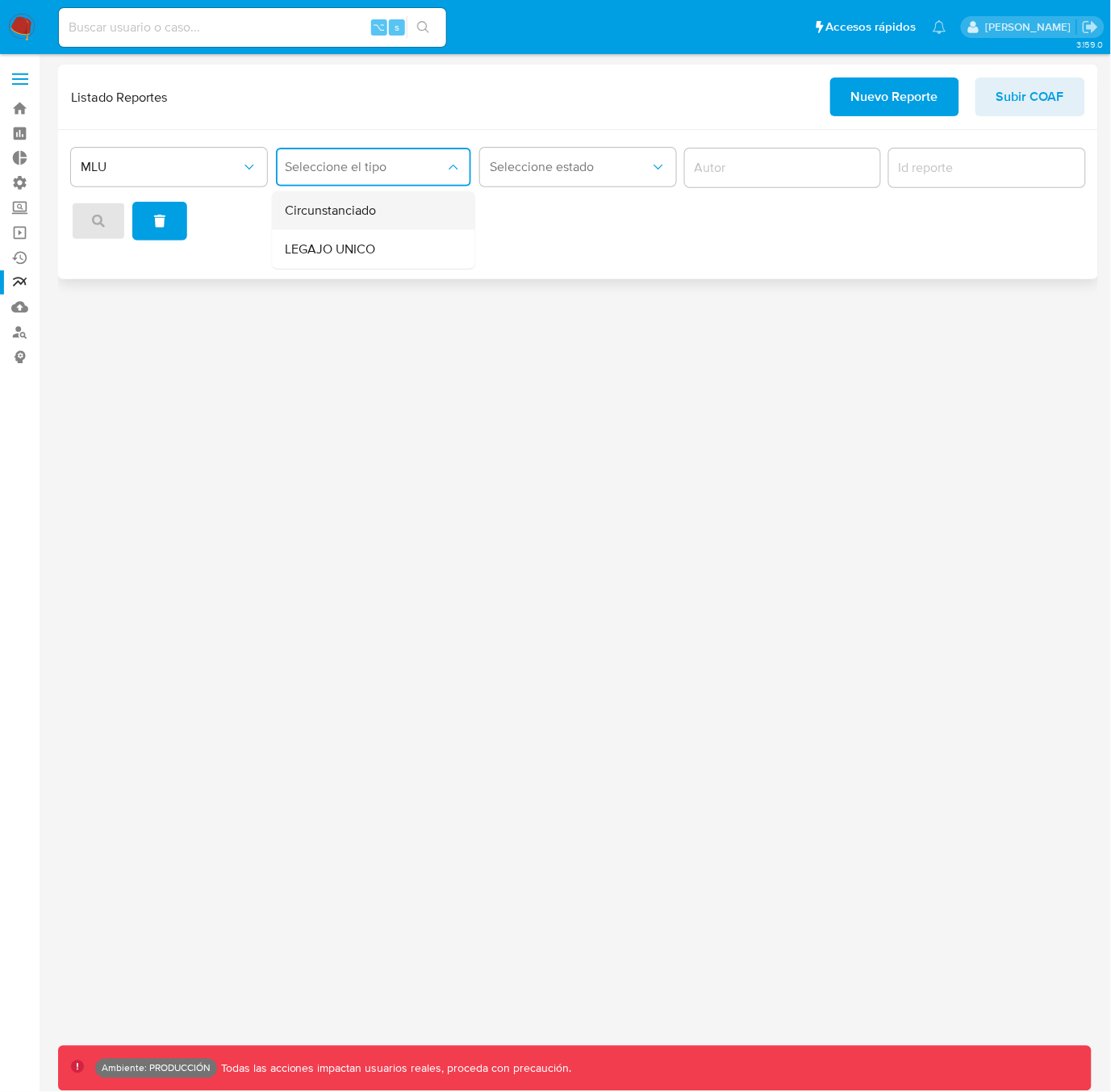
click at [372, 208] on span "Circunstanciado" at bounding box center [330, 211] width 92 height 16
click at [605, 170] on span "Seleccione estado" at bounding box center [569, 168] width 160 height 16
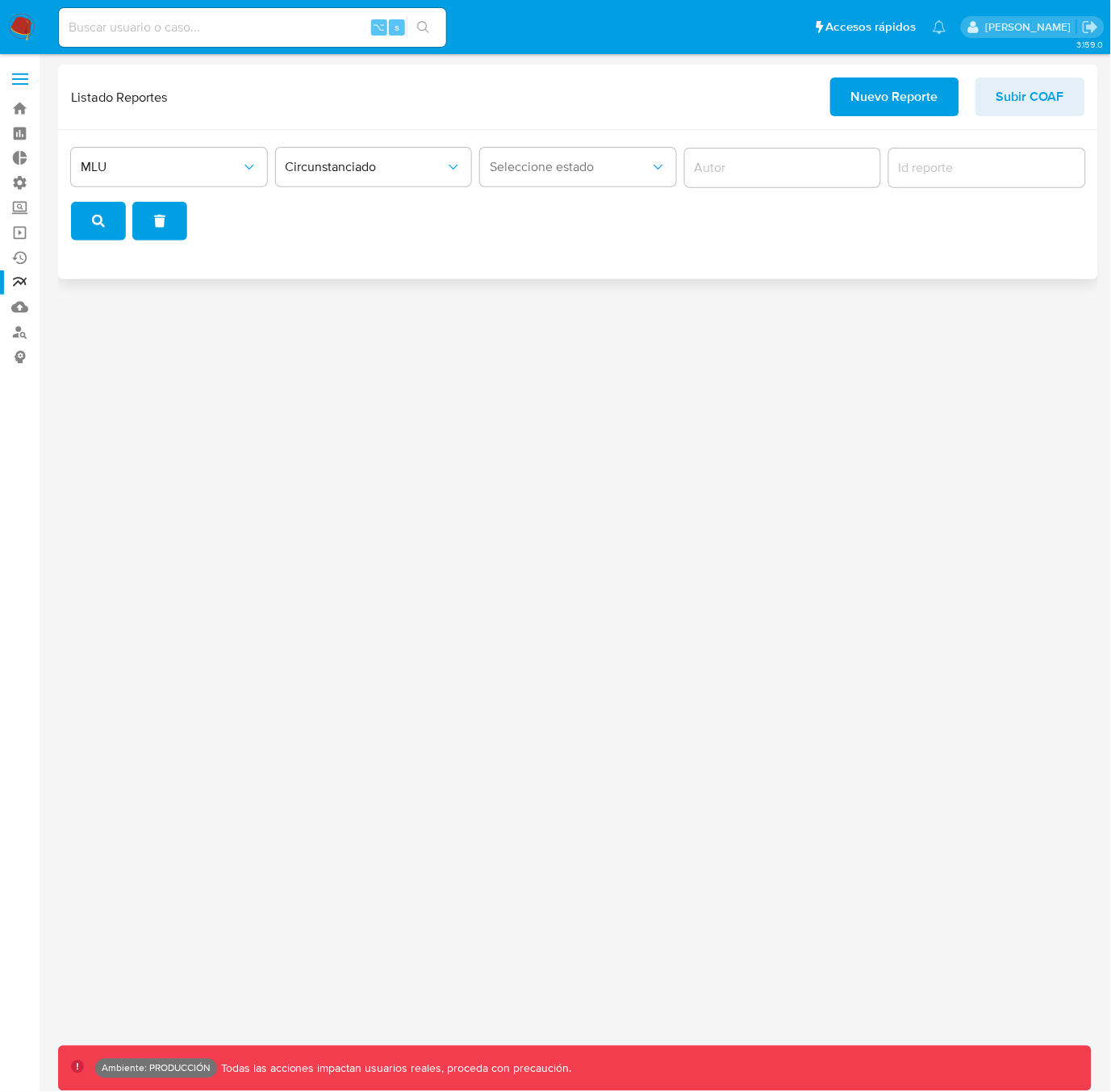
click at [752, 165] on input "author" at bounding box center [783, 168] width 196 height 21
click at [755, 166] on input "author" at bounding box center [783, 168] width 196 height 21
click at [934, 171] on input "report-id" at bounding box center [987, 168] width 196 height 21
click at [1065, 165] on input "1" at bounding box center [987, 168] width 196 height 21
click at [1065, 165] on input "2" at bounding box center [987, 168] width 196 height 21
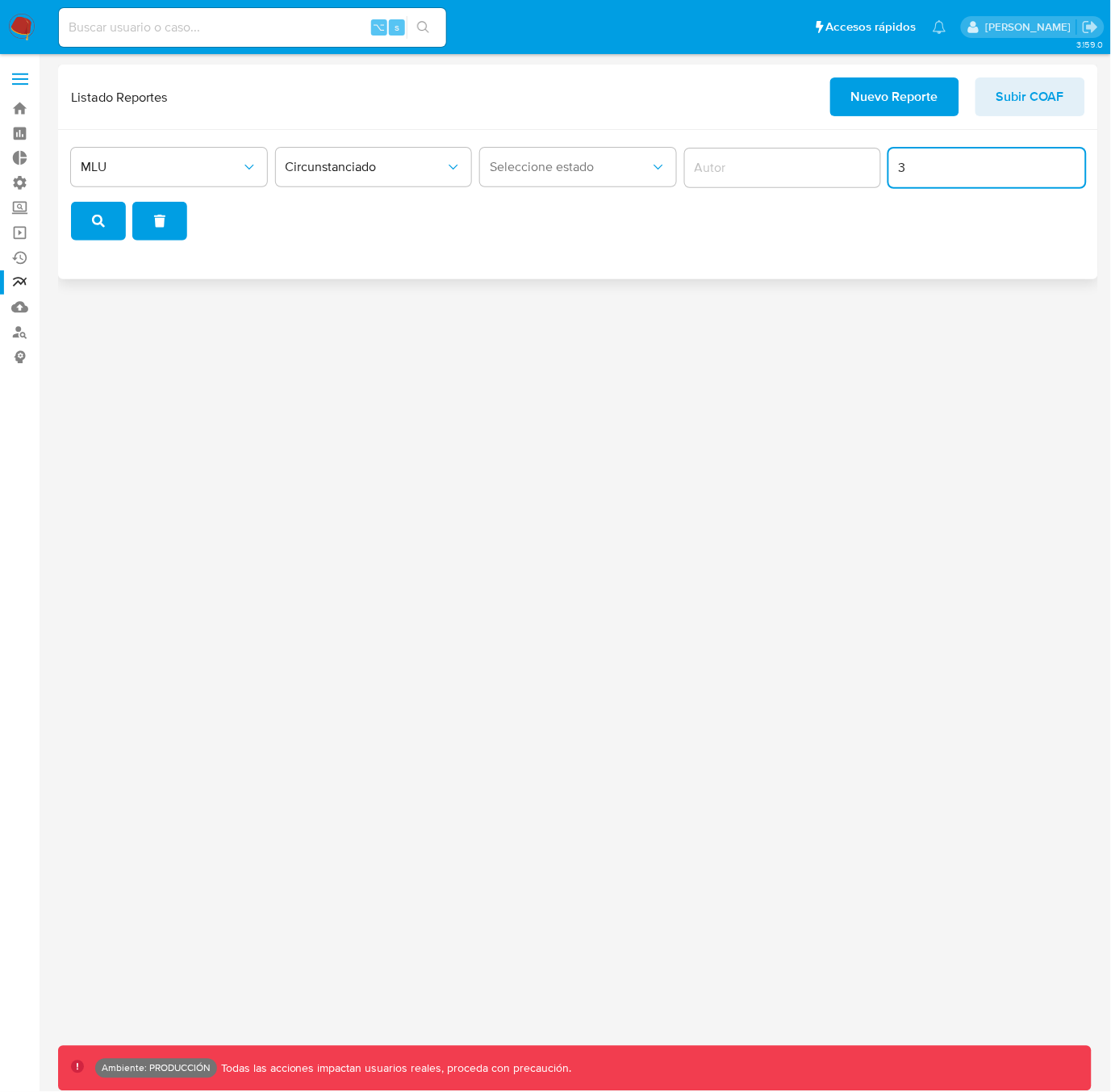
click at [1065, 165] on input "3" at bounding box center [987, 168] width 196 height 21
click at [1068, 173] on input "2" at bounding box center [987, 168] width 196 height 21
click at [1068, 173] on input "1" at bounding box center [987, 168] width 196 height 21
click at [1068, 173] on input "0" at bounding box center [987, 168] width 196 height 21
click at [1068, 173] on input "-1" at bounding box center [987, 168] width 196 height 21
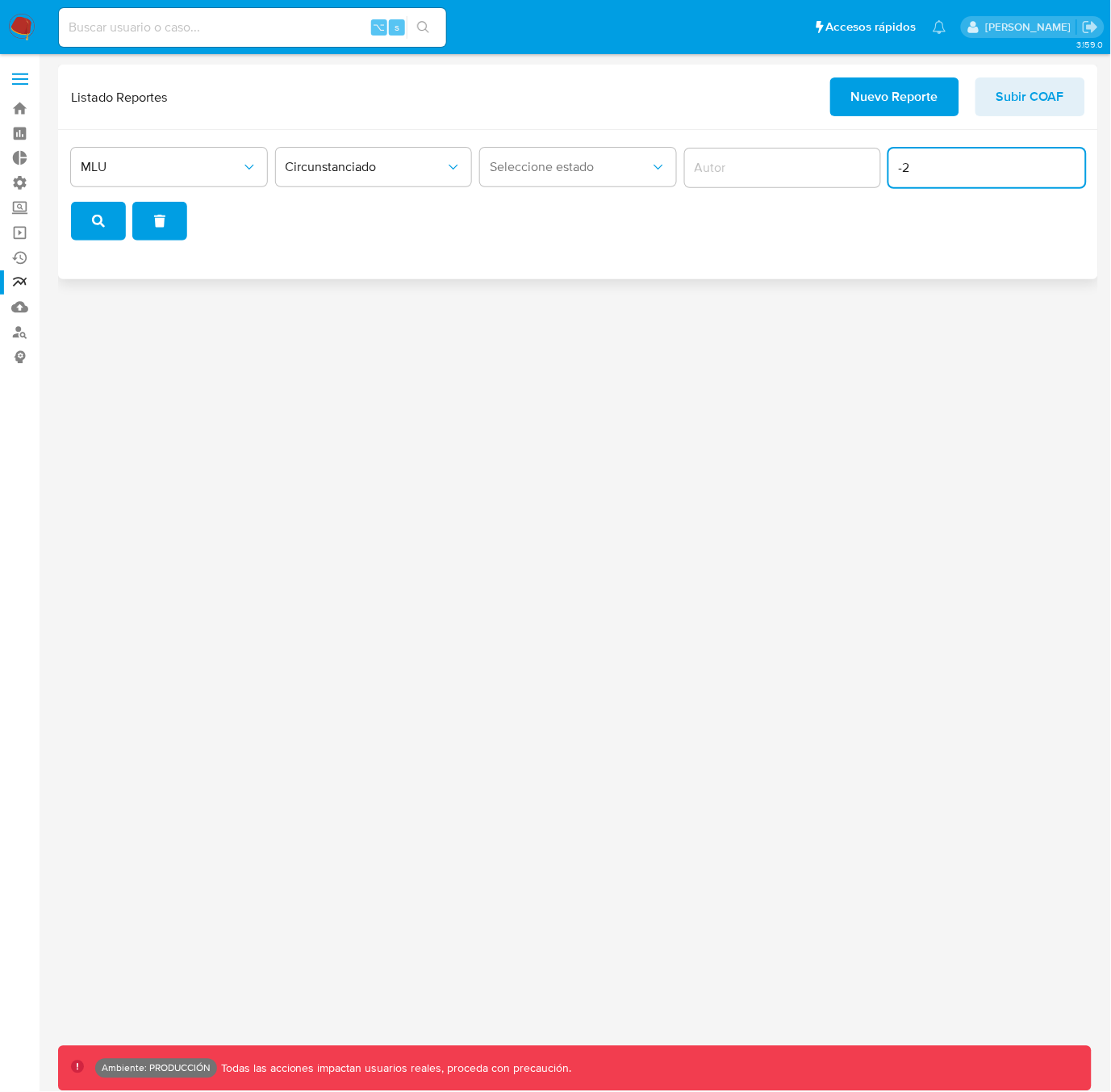
click at [1068, 173] on input "-2" at bounding box center [987, 168] width 196 height 21
click at [1070, 168] on input "-1" at bounding box center [987, 168] width 196 height 21
click at [1070, 168] on input "0" at bounding box center [987, 168] width 196 height 21
click at [1070, 168] on input "1" at bounding box center [987, 168] width 196 height 21
type input "0"
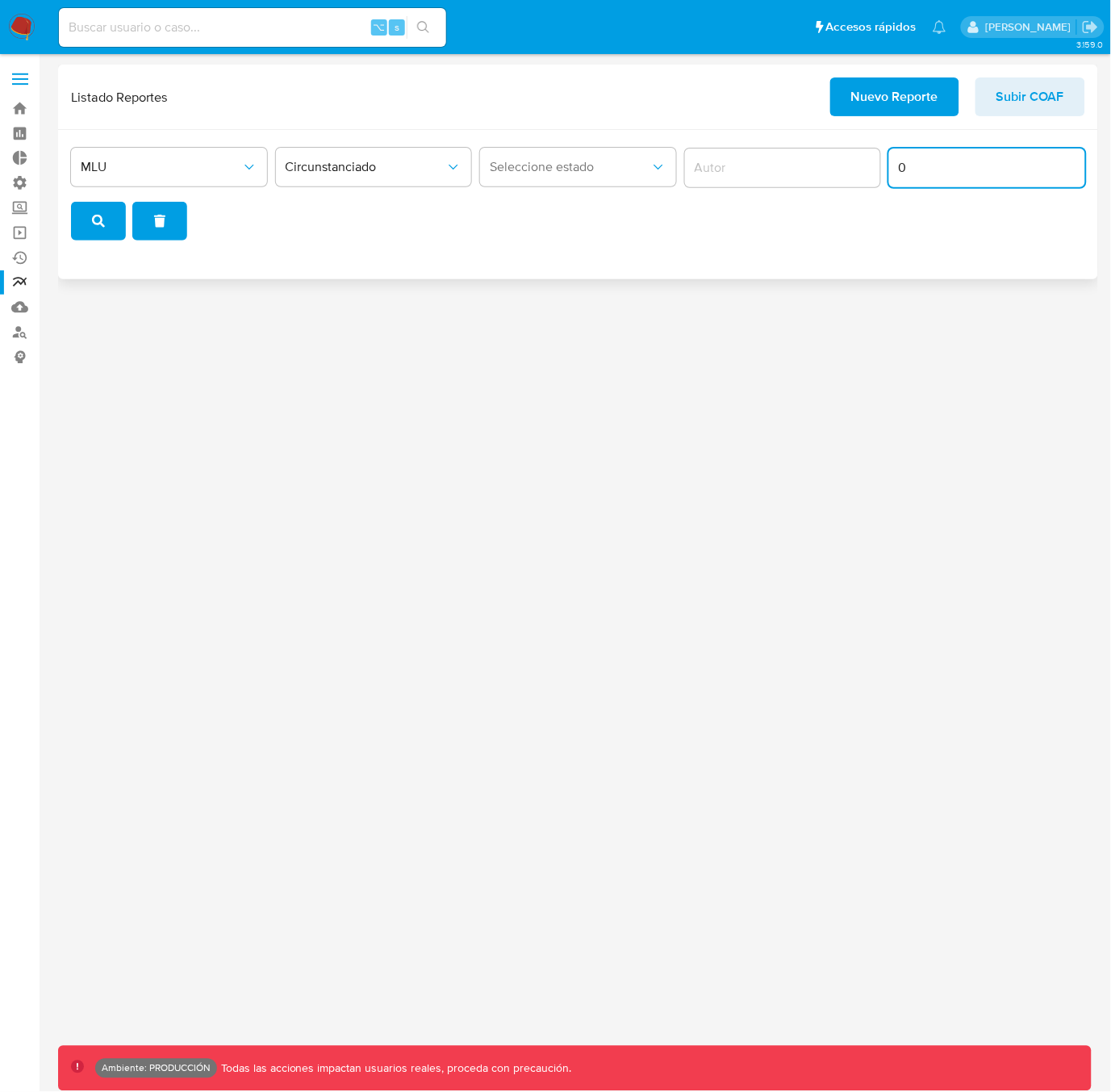
click at [1070, 174] on input "0" at bounding box center [987, 168] width 196 height 21
drag, startPoint x: 930, startPoint y: 170, endPoint x: 885, endPoint y: 168, distance: 45.0
click at [885, 168] on div "MLU Circunstanciado Seleccione estado 0" at bounding box center [578, 191] width 1014 height 98
click at [104, 216] on button "search" at bounding box center [99, 221] width 55 height 38
